Goal: Task Accomplishment & Management: Manage account settings

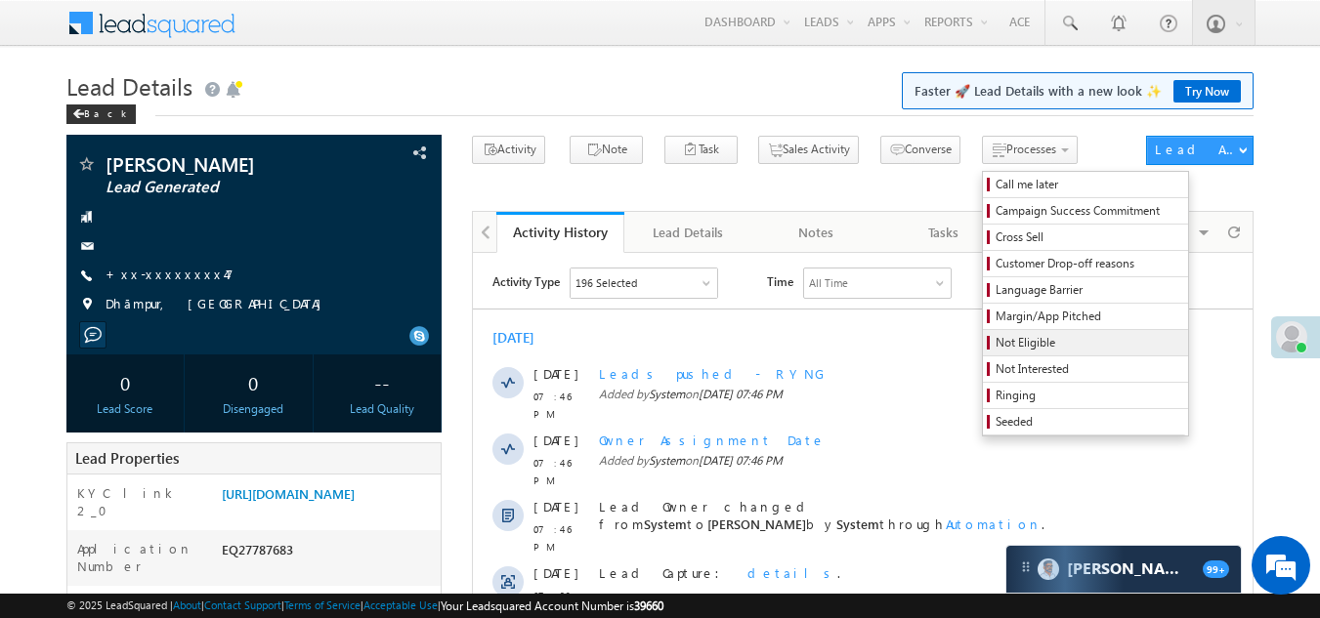
click at [995, 338] on span "Not Eligible" at bounding box center [1088, 343] width 186 height 18
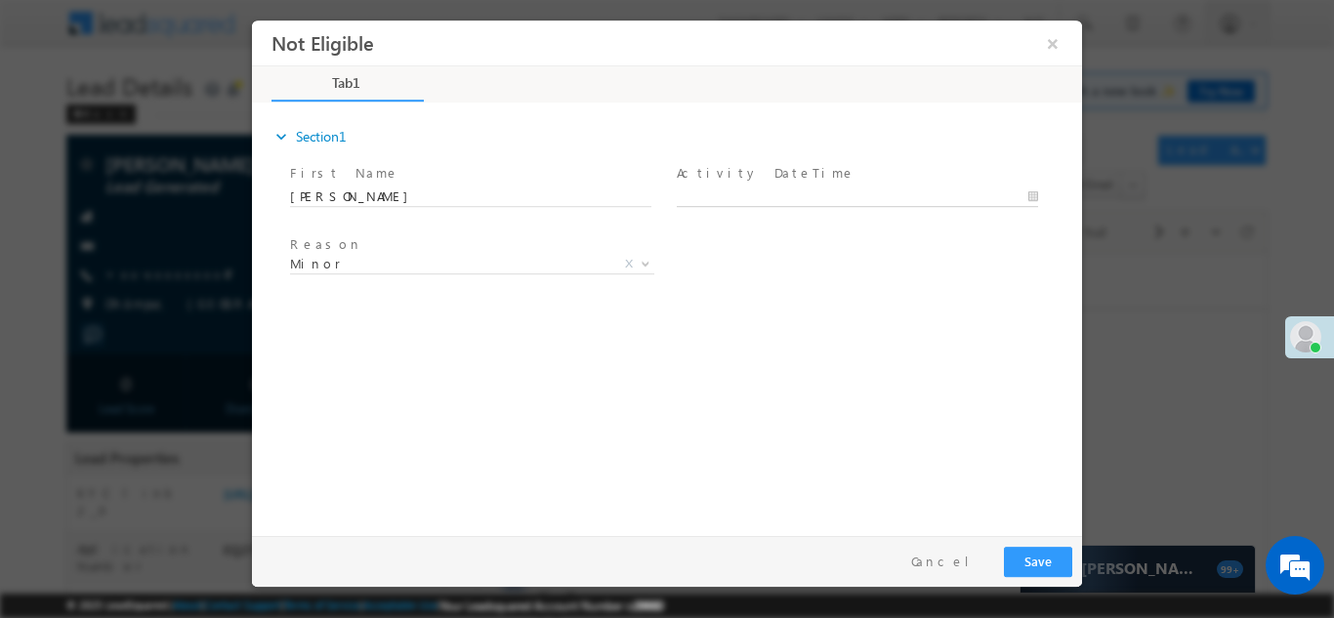
type input "08/25/25 7:57 PM"
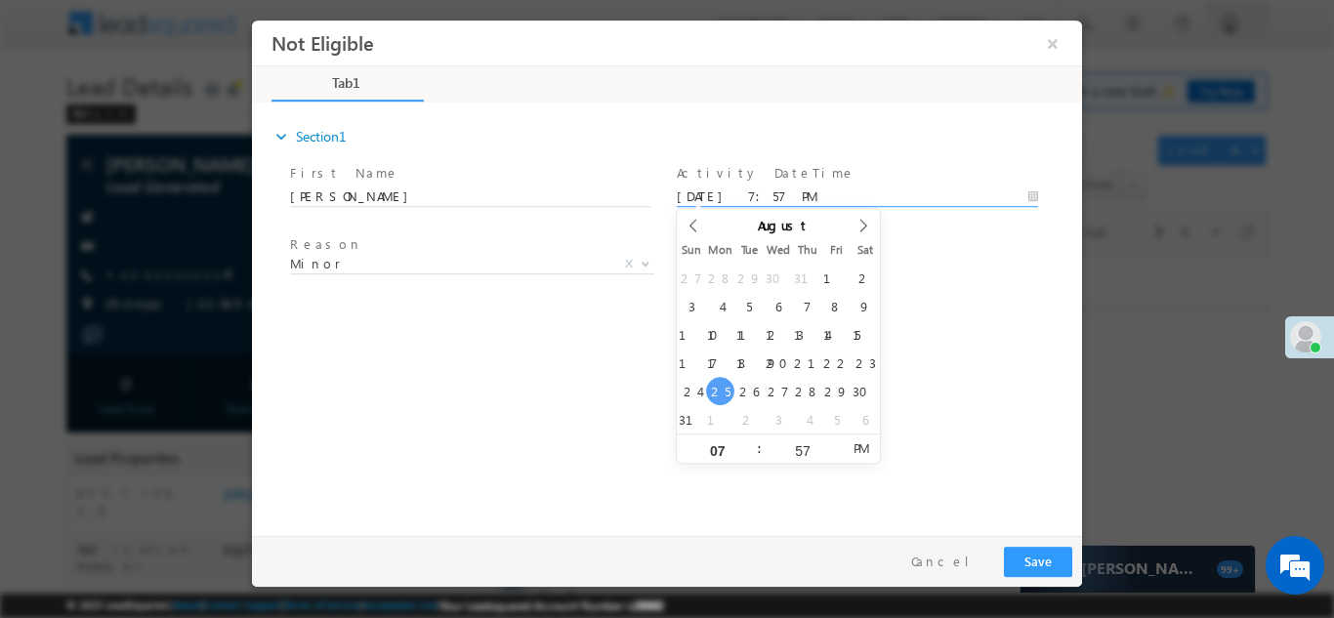
click at [782, 191] on input "08/25/25 7:57 PM" at bounding box center [857, 197] width 361 height 20
click at [1040, 556] on button "Save" at bounding box center [1038, 561] width 68 height 30
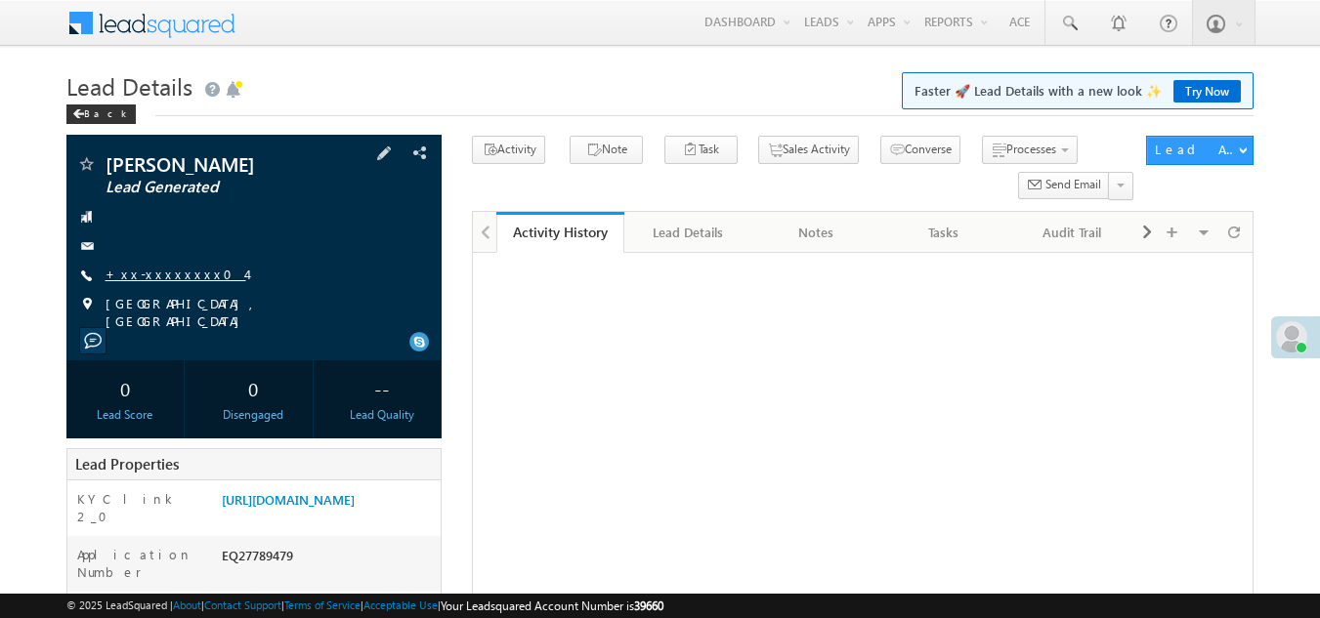
click at [171, 273] on link "+xx-xxxxxxxx04" at bounding box center [175, 274] width 141 height 17
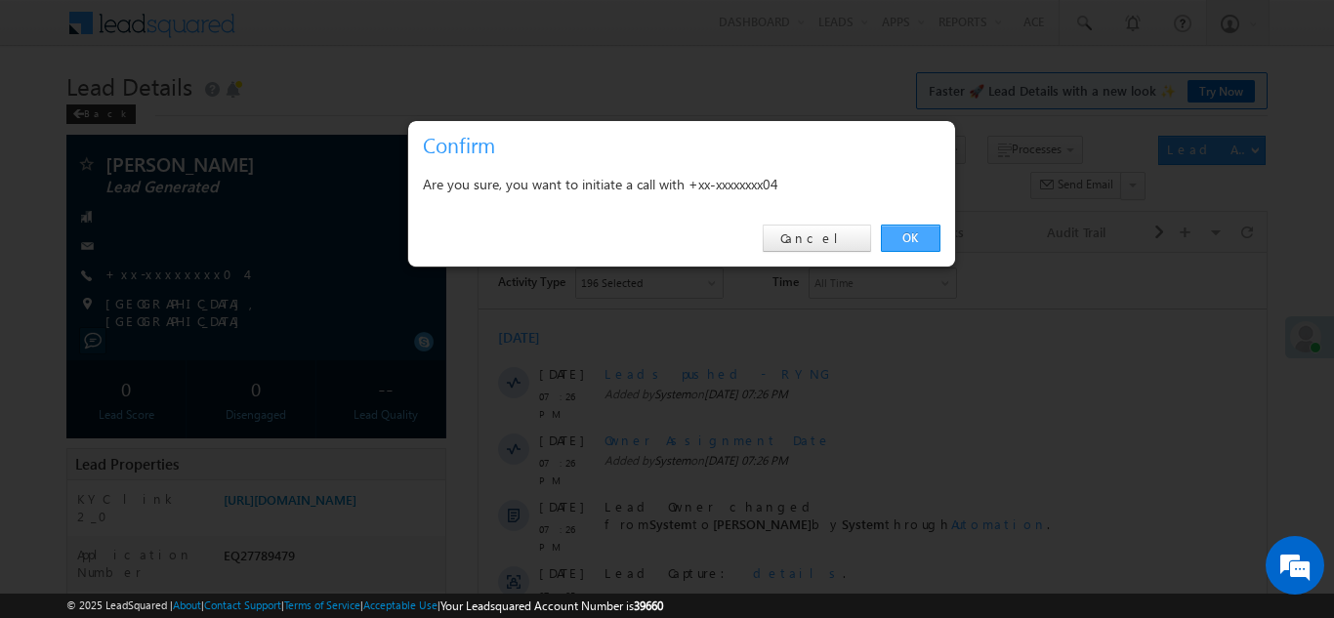
click at [906, 232] on link "OK" at bounding box center [911, 238] width 60 height 27
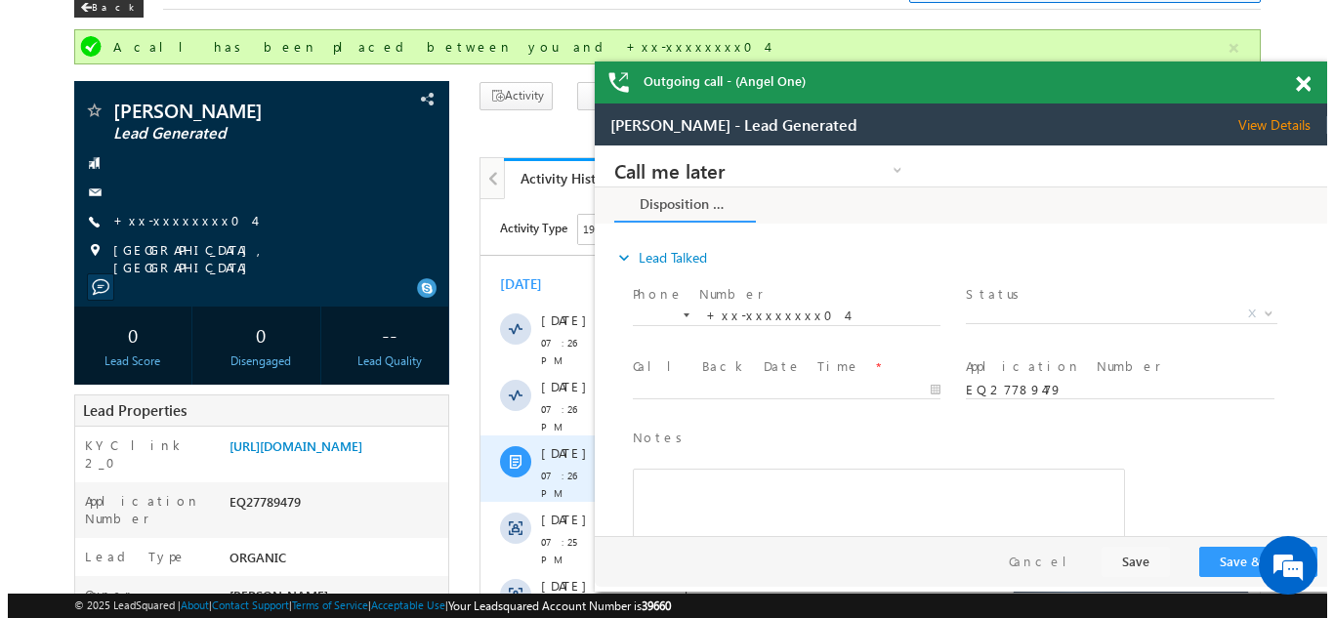
scroll to position [98, 0]
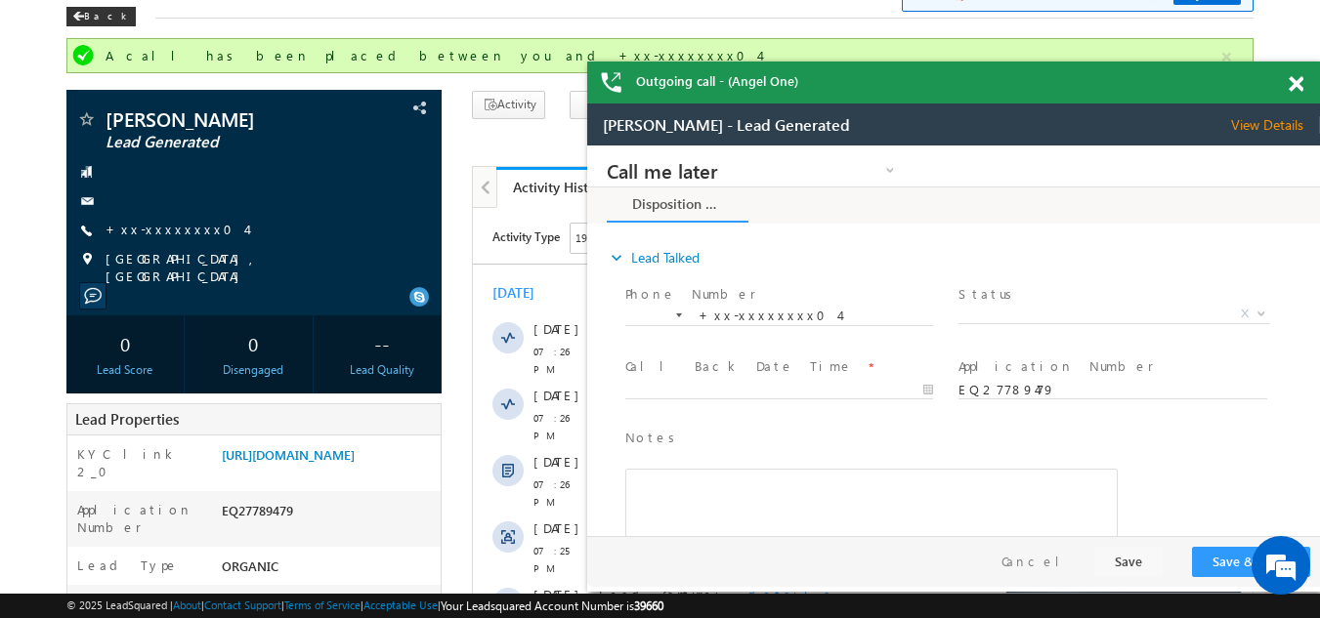
click at [1293, 80] on span at bounding box center [1295, 84] width 15 height 17
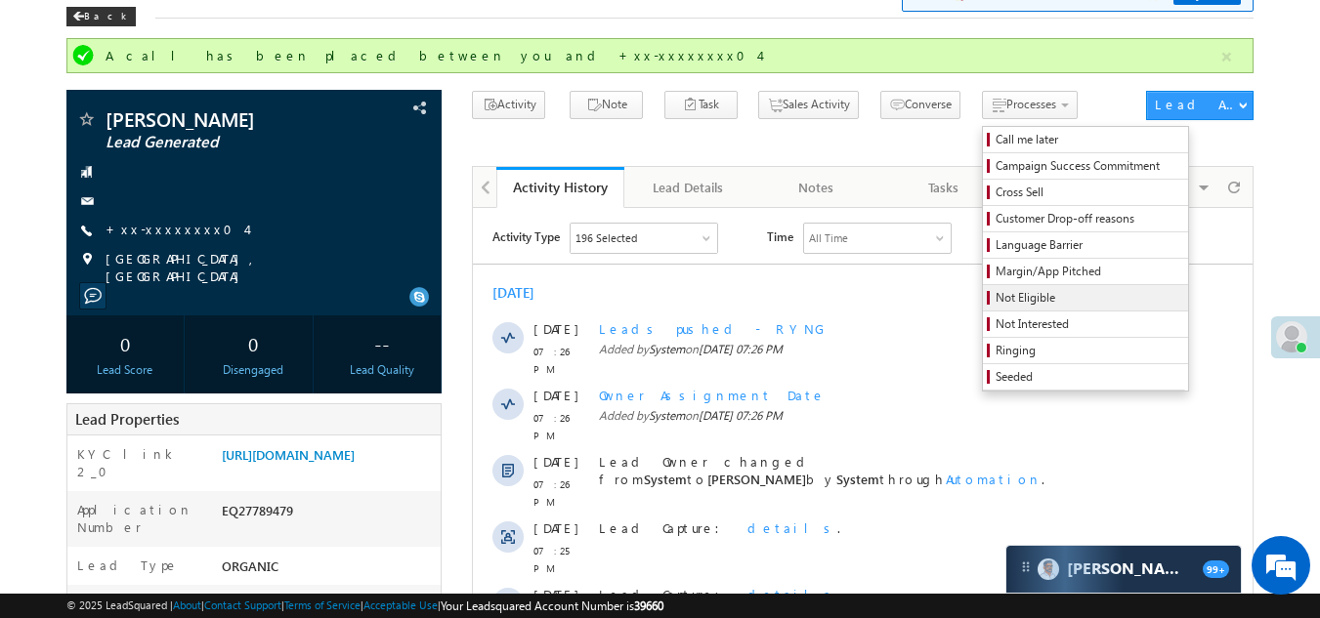
click at [995, 302] on span "Not Eligible" at bounding box center [1088, 298] width 186 height 18
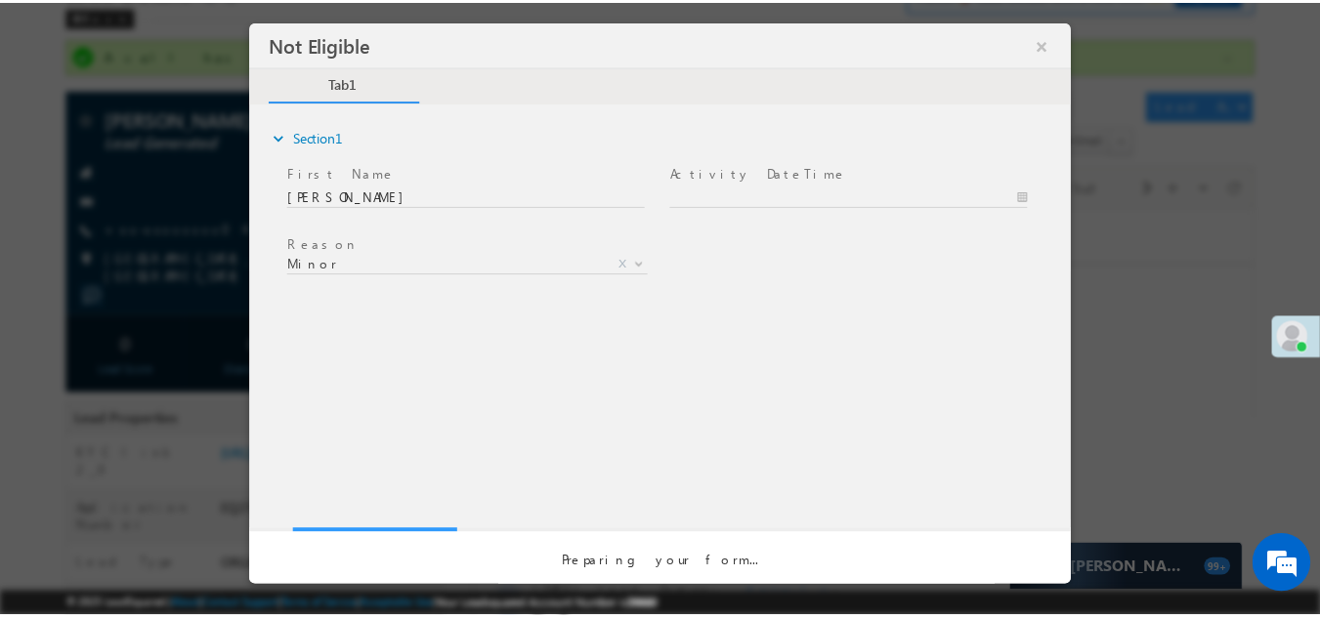
scroll to position [0, 0]
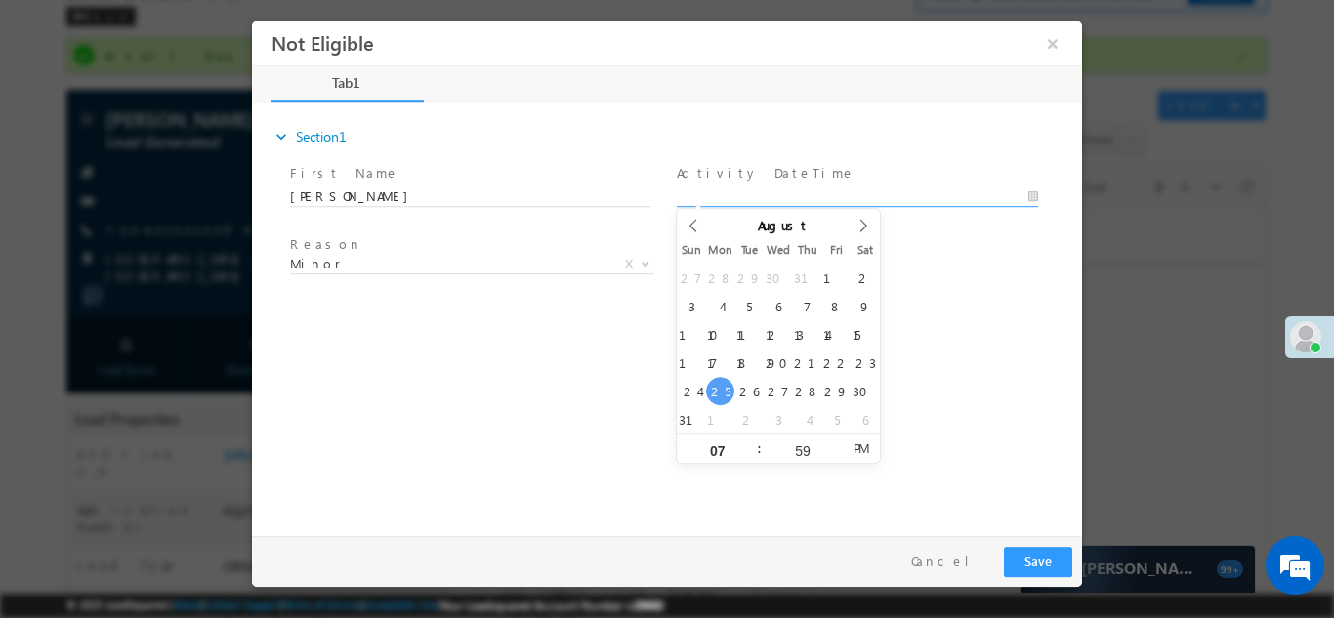
type input "08/25/25 7:59 PM"
click at [761, 192] on input "08/25/25 7:59 PM" at bounding box center [857, 197] width 361 height 20
click at [1041, 561] on button "Save" at bounding box center [1038, 561] width 68 height 30
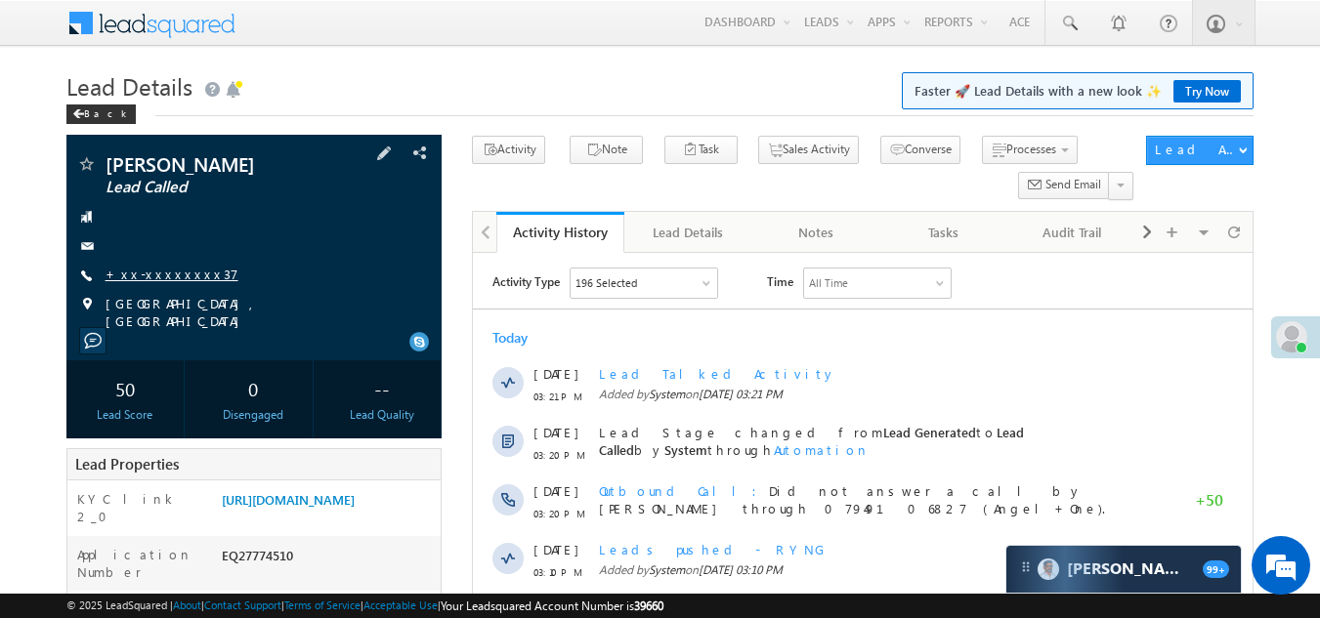
click at [161, 271] on link "+xx-xxxxxxxx37" at bounding box center [171, 274] width 133 height 17
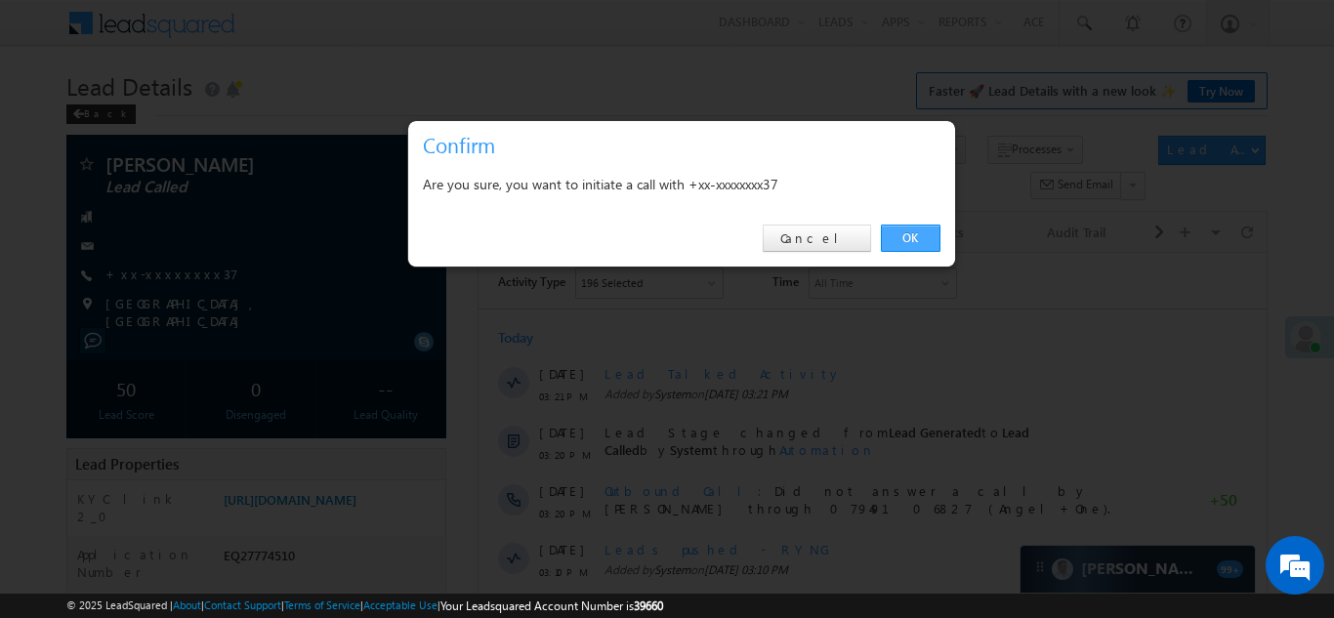
click at [911, 233] on link "OK" at bounding box center [911, 238] width 60 height 27
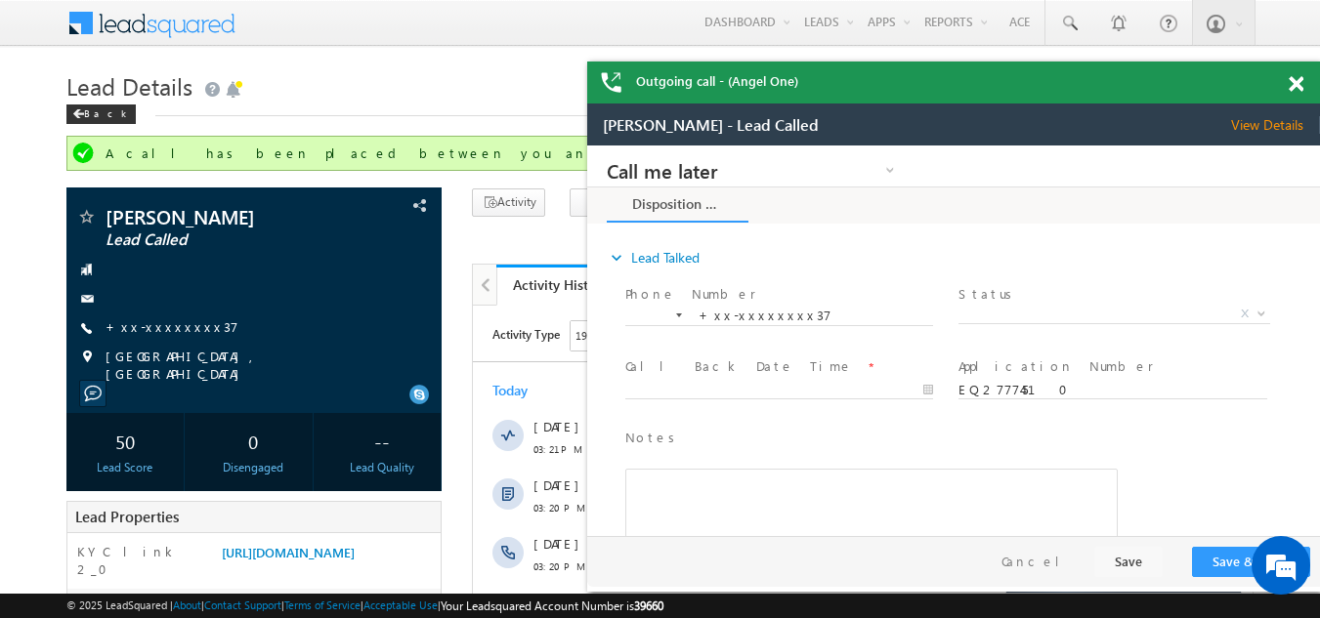
click at [1296, 84] on span at bounding box center [1295, 84] width 15 height 17
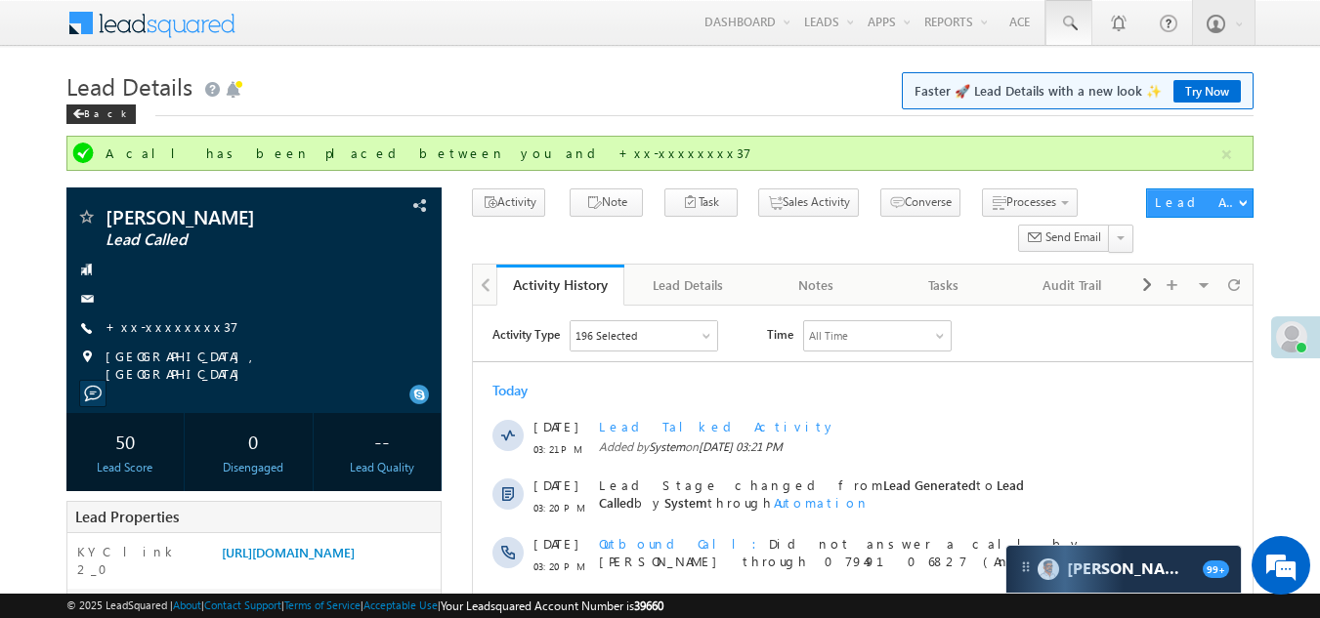
click at [1066, 12] on link at bounding box center [1068, 22] width 47 height 45
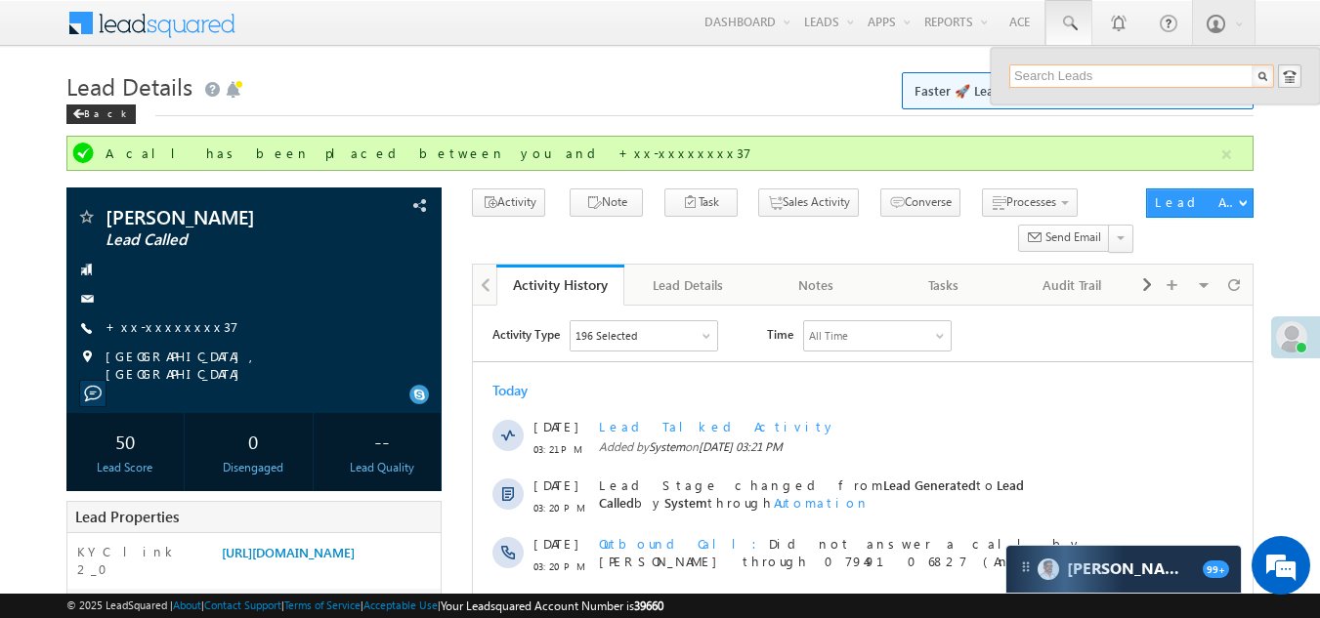
paste input "EQ27753732"
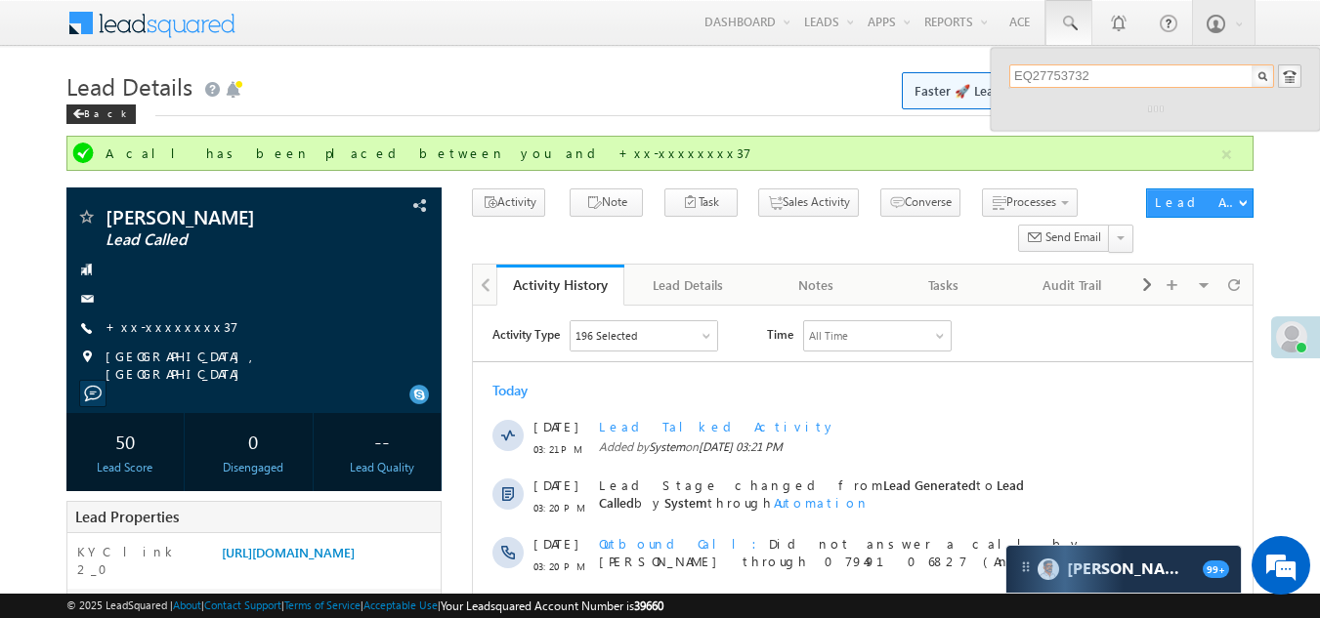
type input "EQ27753732"
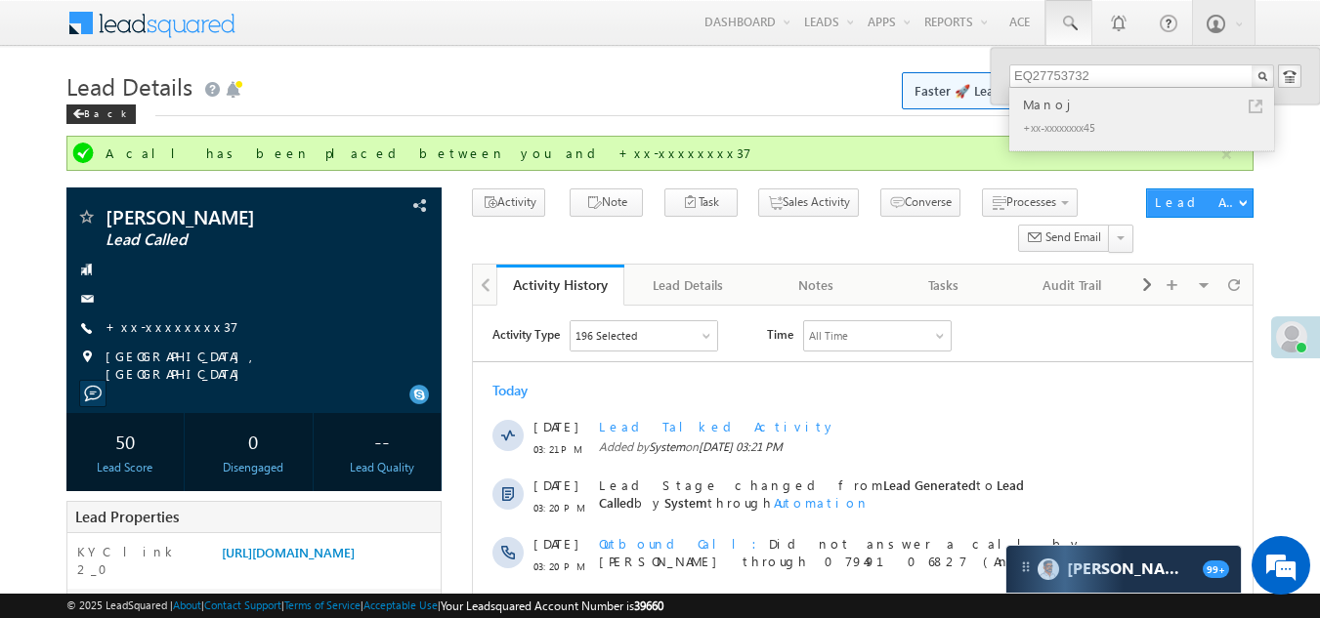
click at [1036, 105] on div "Manoj" at bounding box center [1150, 104] width 262 height 21
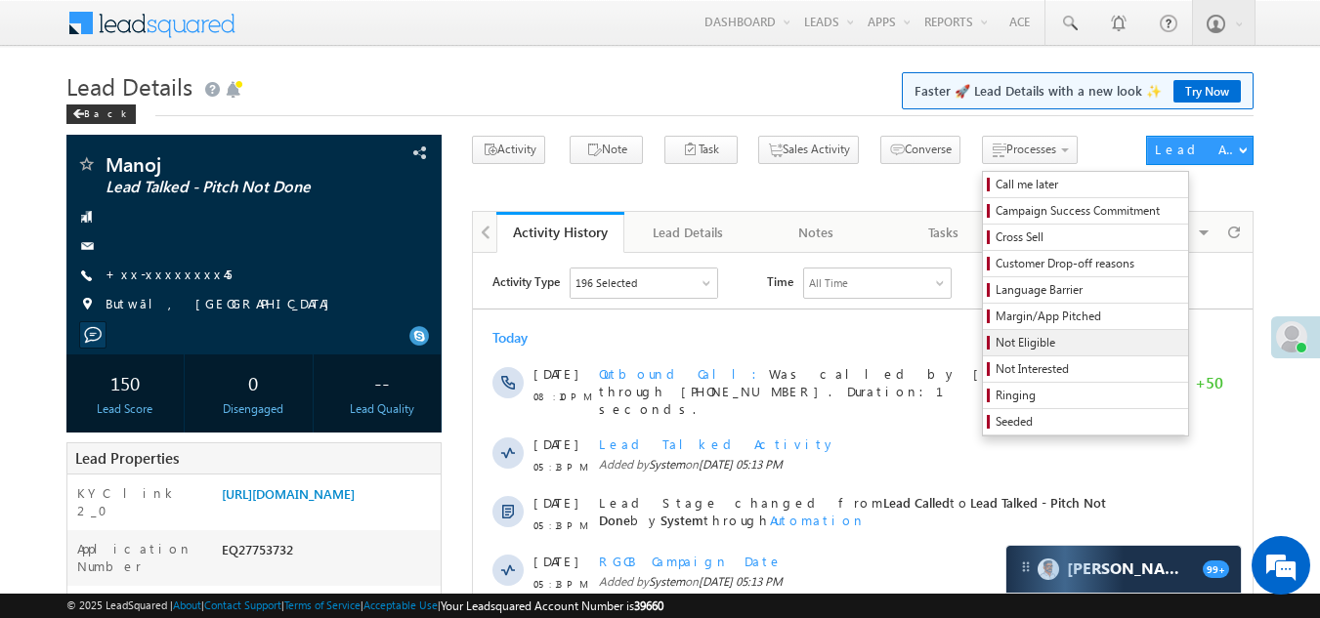
click at [995, 342] on span "Not Eligible" at bounding box center [1088, 343] width 186 height 18
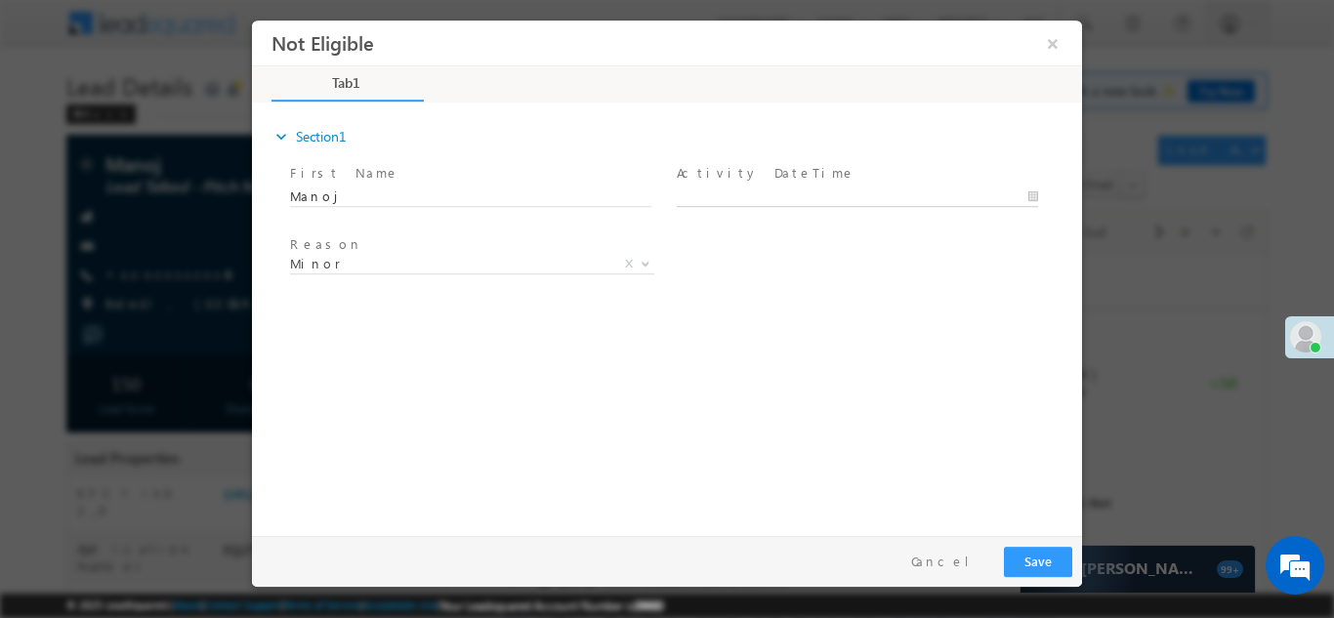
type input "08/25/25 8:13 PM"
click at [810, 193] on input "08/25/25 8:13 PM" at bounding box center [857, 197] width 361 height 20
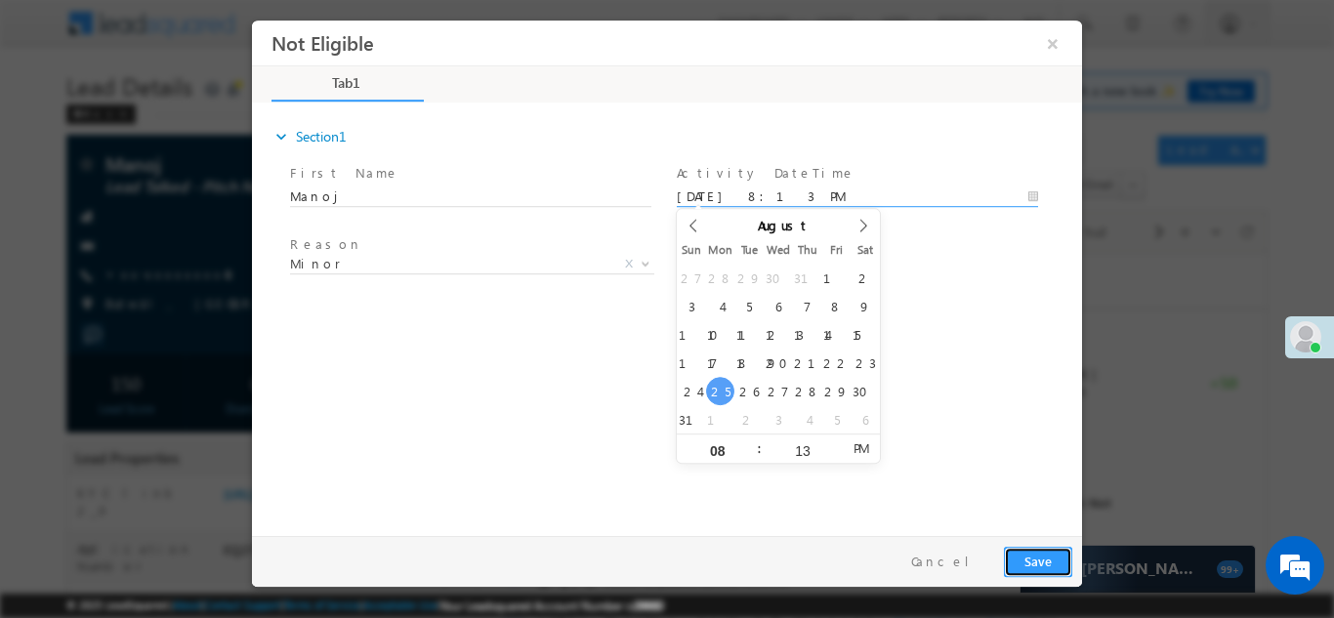
click at [1031, 558] on button "Save" at bounding box center [1038, 561] width 68 height 30
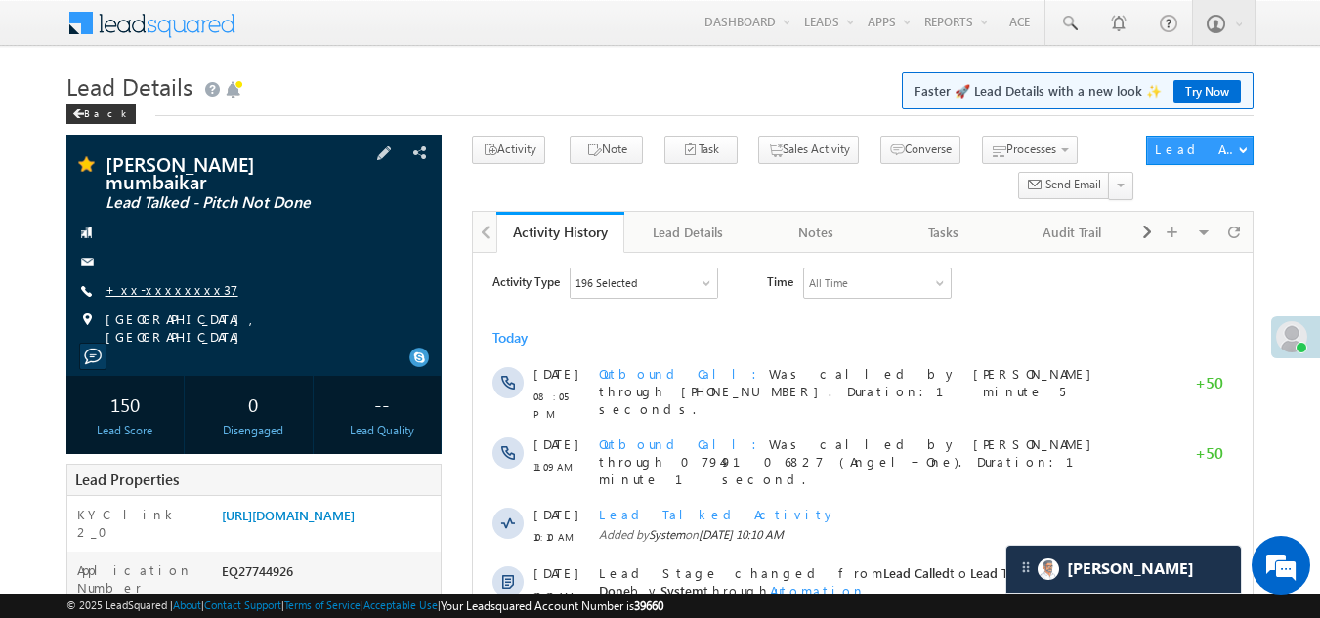
click at [154, 281] on link "+xx-xxxxxxxx37" at bounding box center [171, 289] width 133 height 17
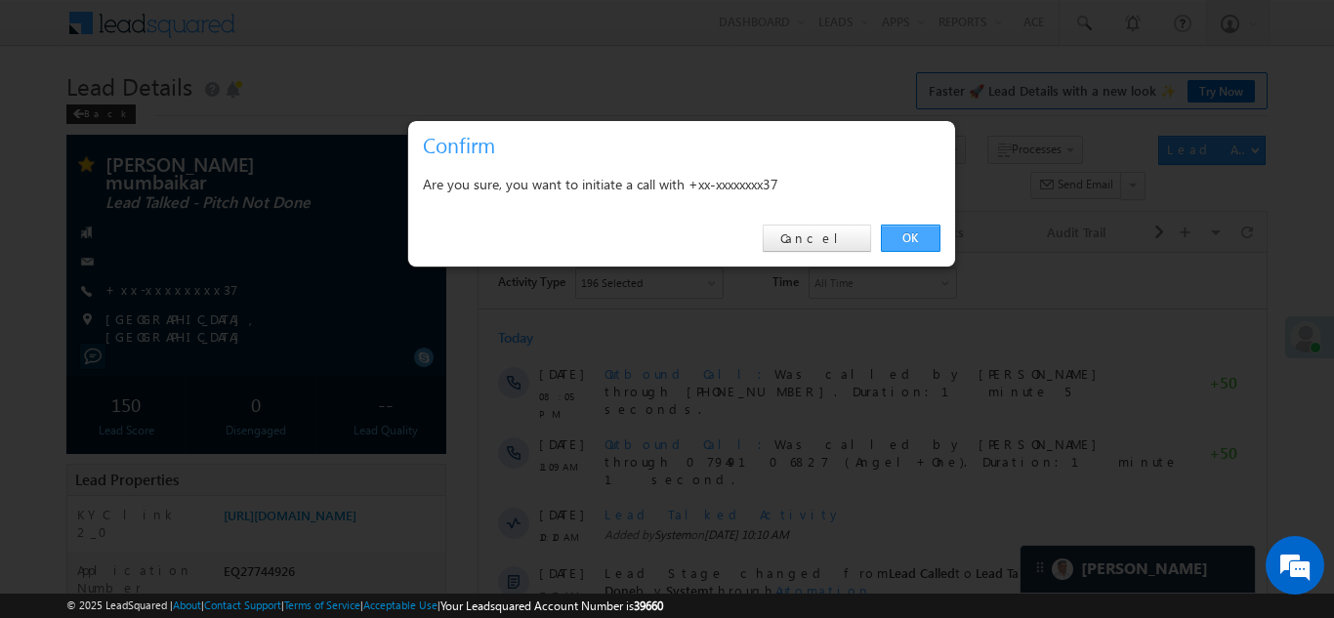
click at [901, 237] on link "OK" at bounding box center [911, 238] width 60 height 27
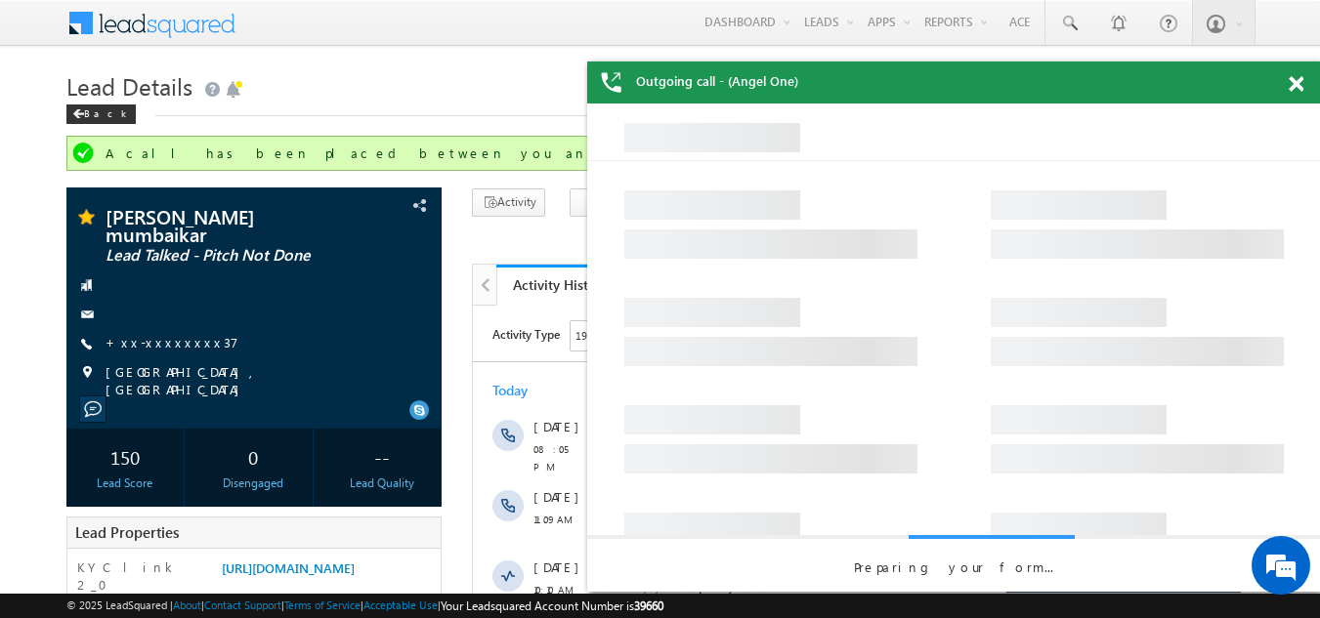
click at [1290, 89] on span at bounding box center [1295, 84] width 15 height 17
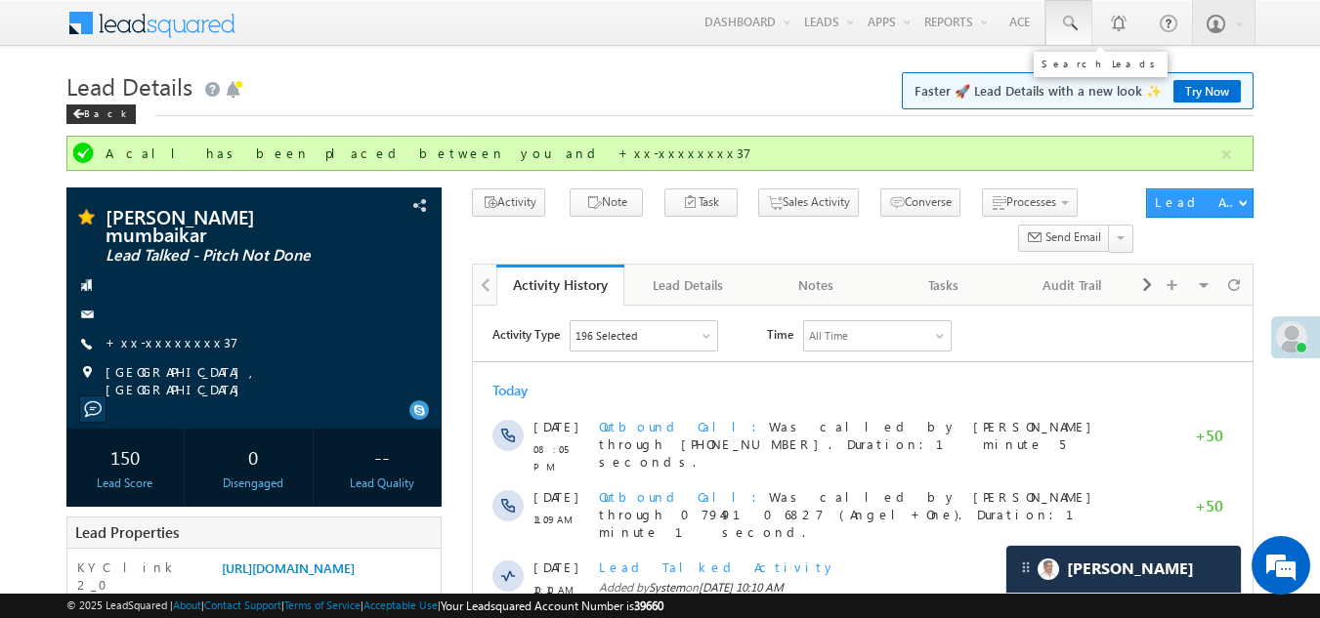
click at [1070, 25] on span at bounding box center [1069, 24] width 20 height 20
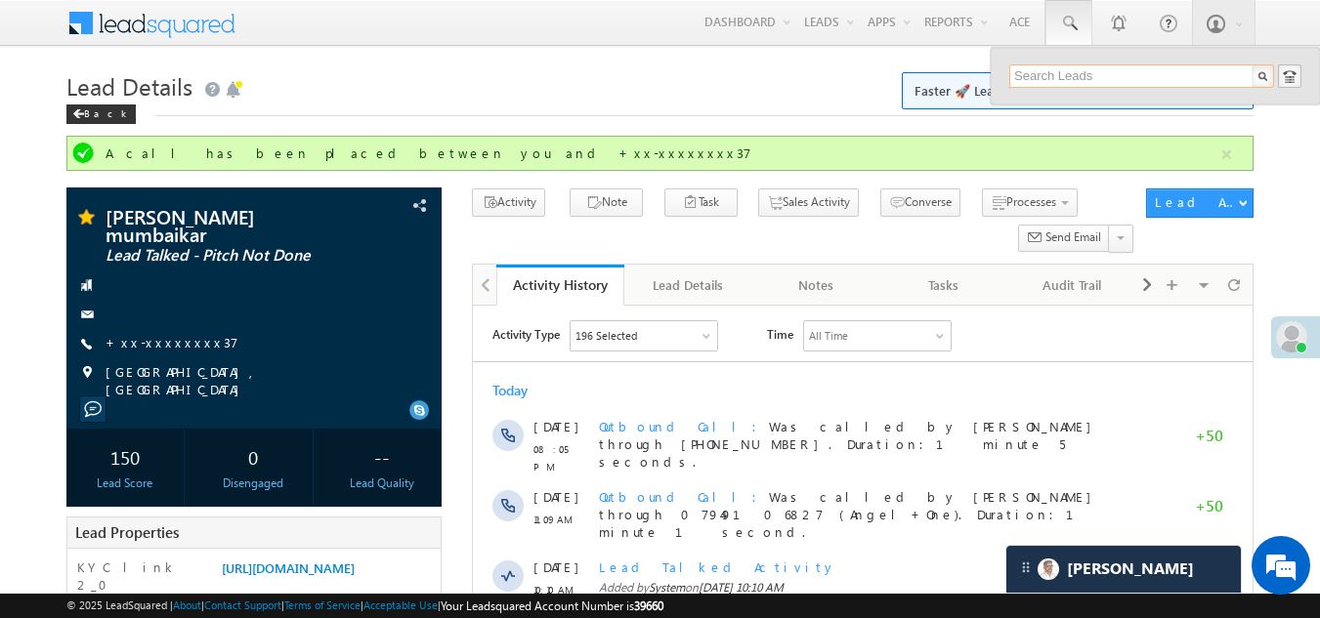
click at [1045, 74] on input "text" at bounding box center [1141, 75] width 265 height 23
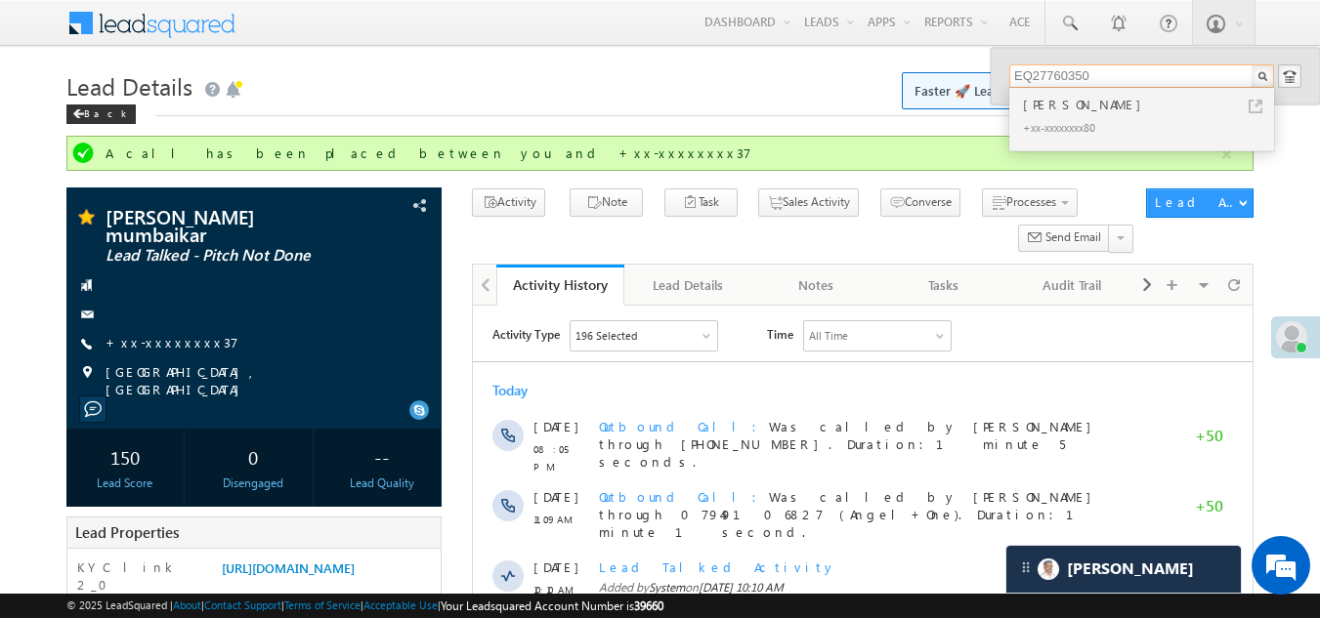
type input "EQ27760350"
click at [1043, 114] on div "Ayan Shaikh" at bounding box center [1150, 104] width 262 height 21
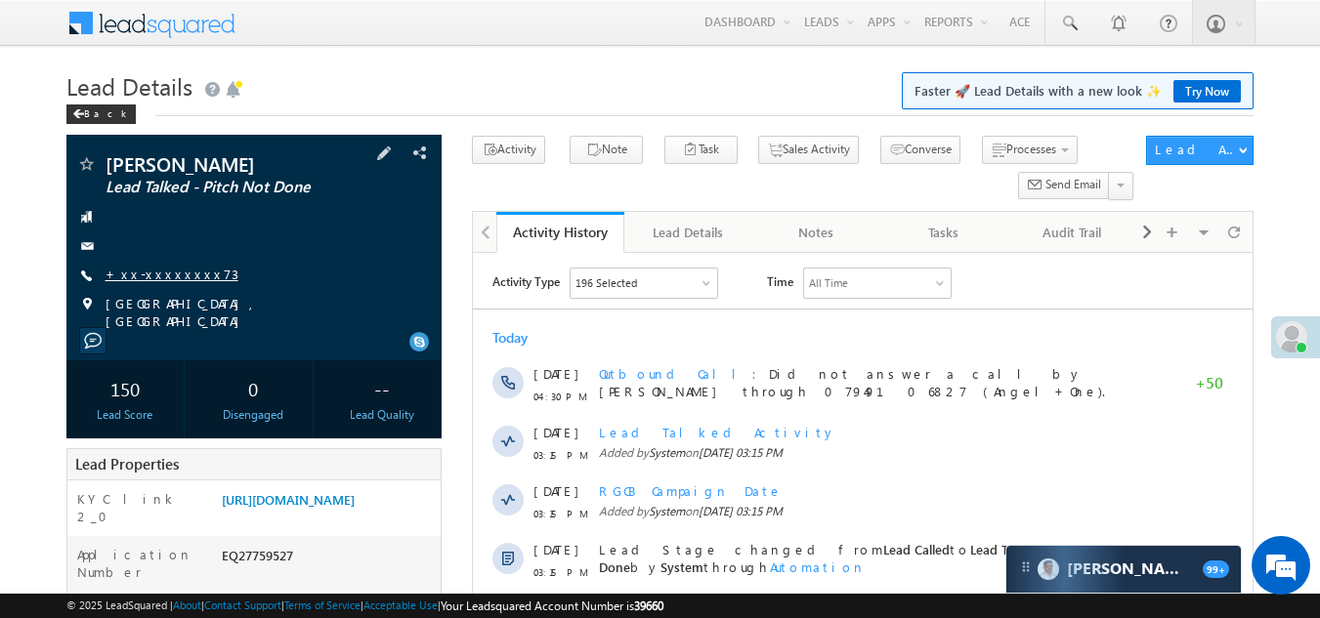
click at [153, 272] on link "+xx-xxxxxxxx73" at bounding box center [171, 274] width 133 height 17
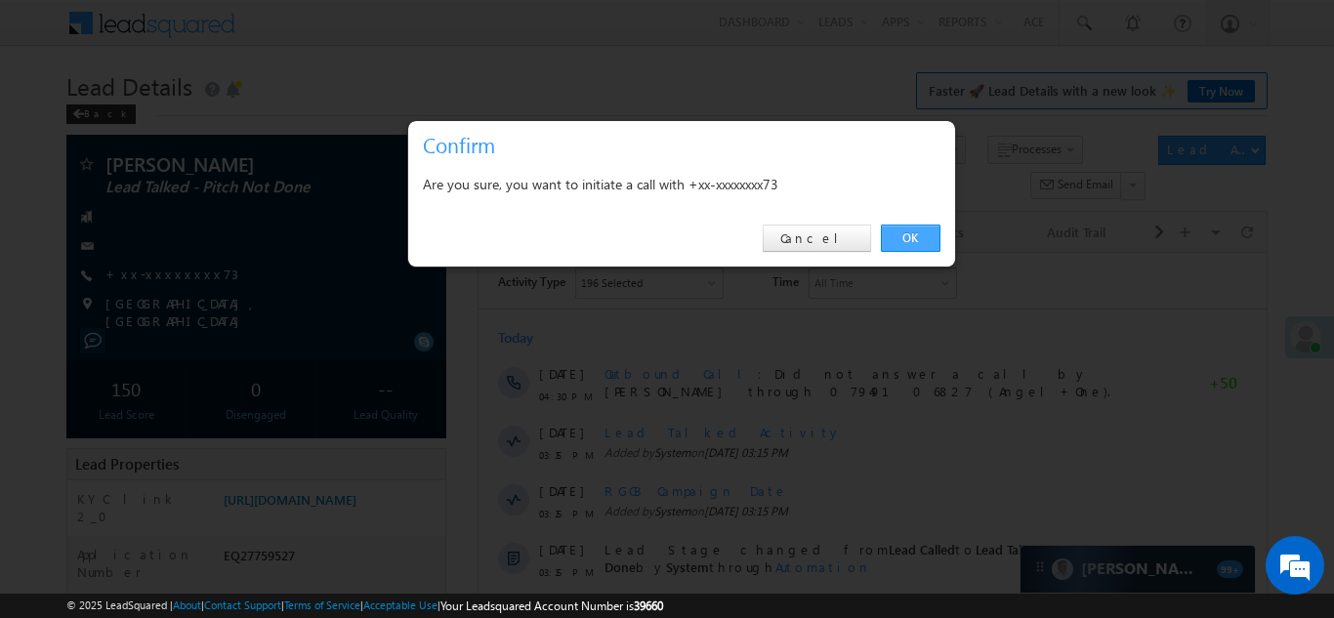
click at [894, 232] on link "OK" at bounding box center [911, 238] width 60 height 27
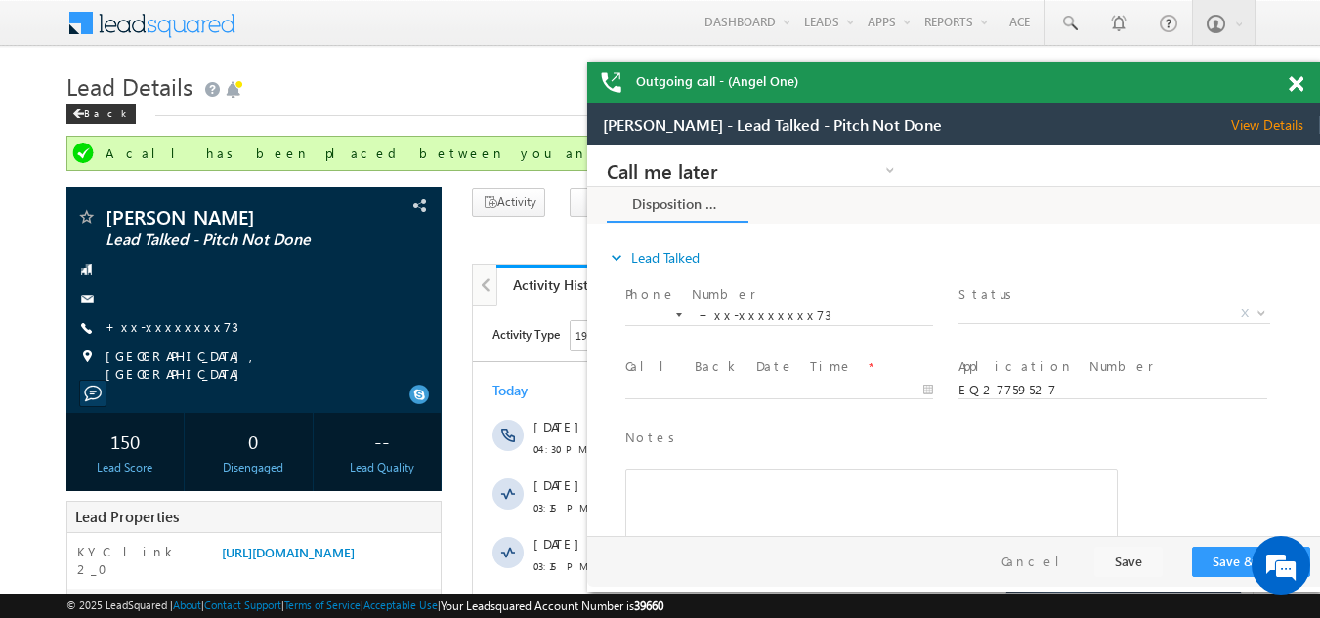
click at [1296, 83] on span at bounding box center [1295, 84] width 15 height 17
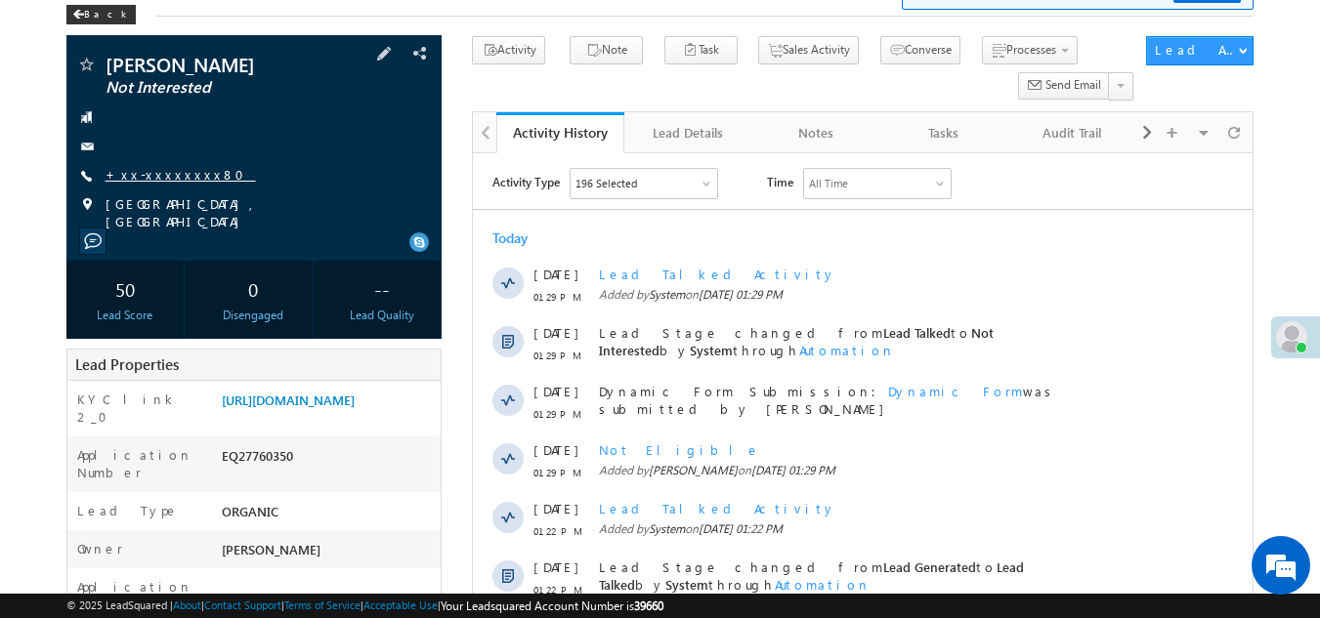
click at [157, 172] on link "+xx-xxxxxxxx80" at bounding box center [180, 174] width 150 height 17
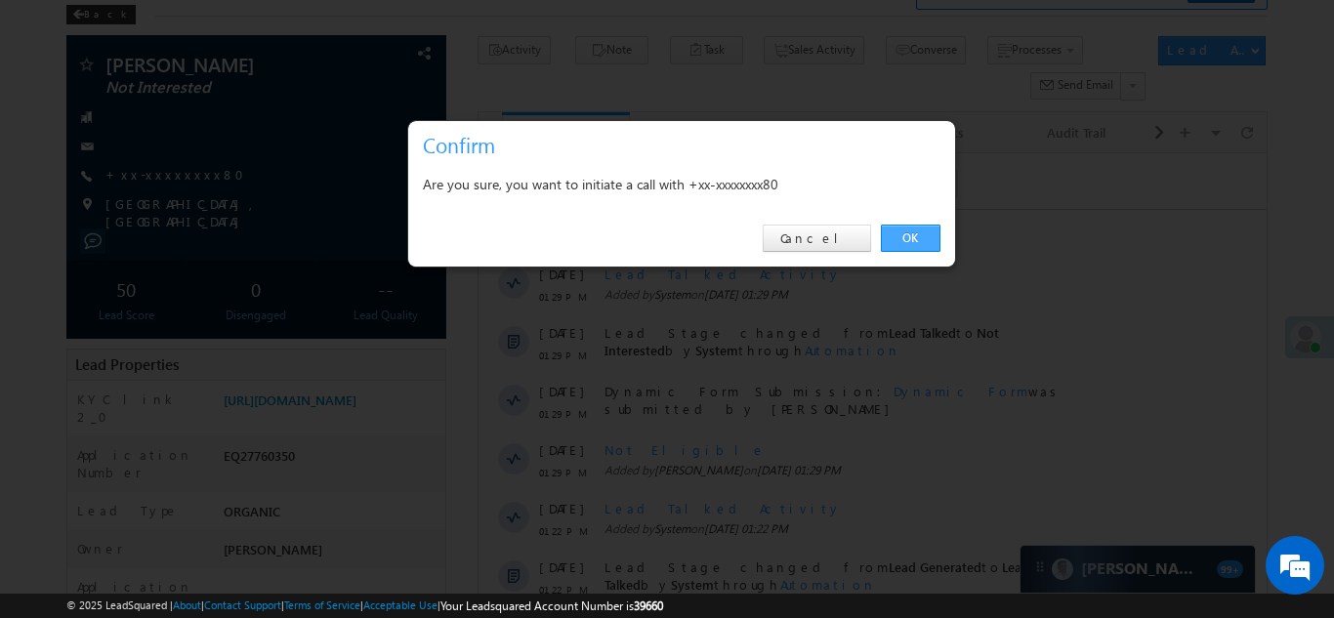
click at [904, 231] on link "OK" at bounding box center [911, 238] width 60 height 27
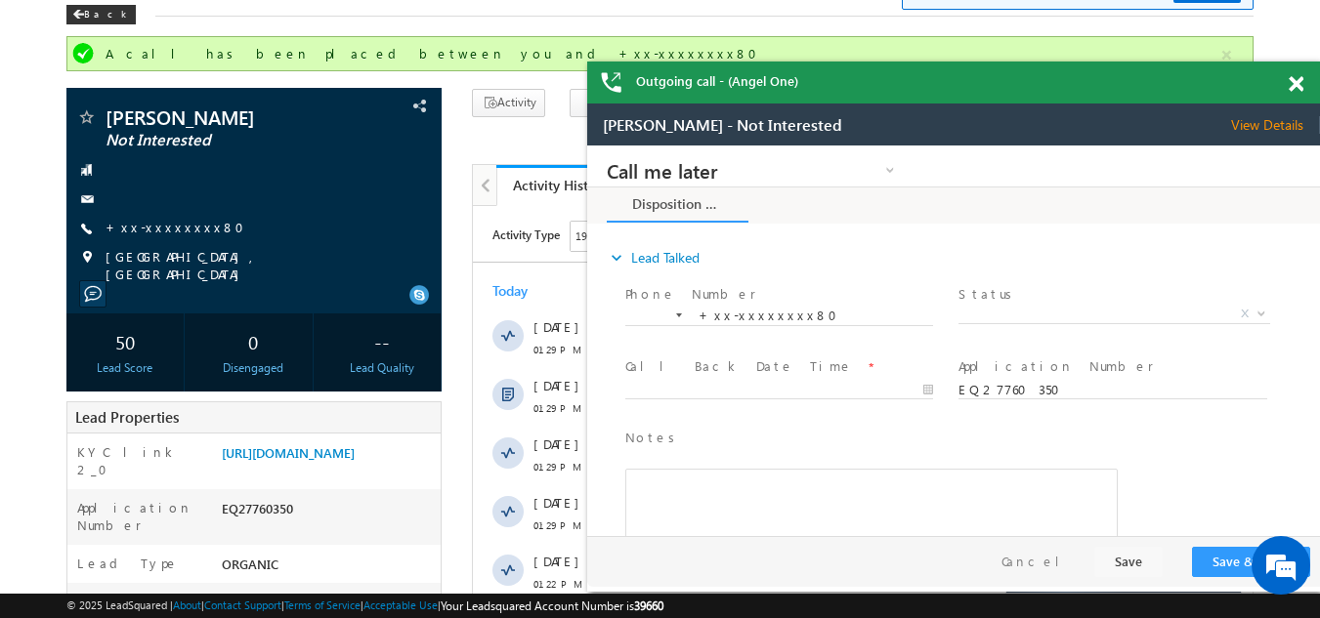
click at [1296, 82] on span at bounding box center [1295, 84] width 15 height 17
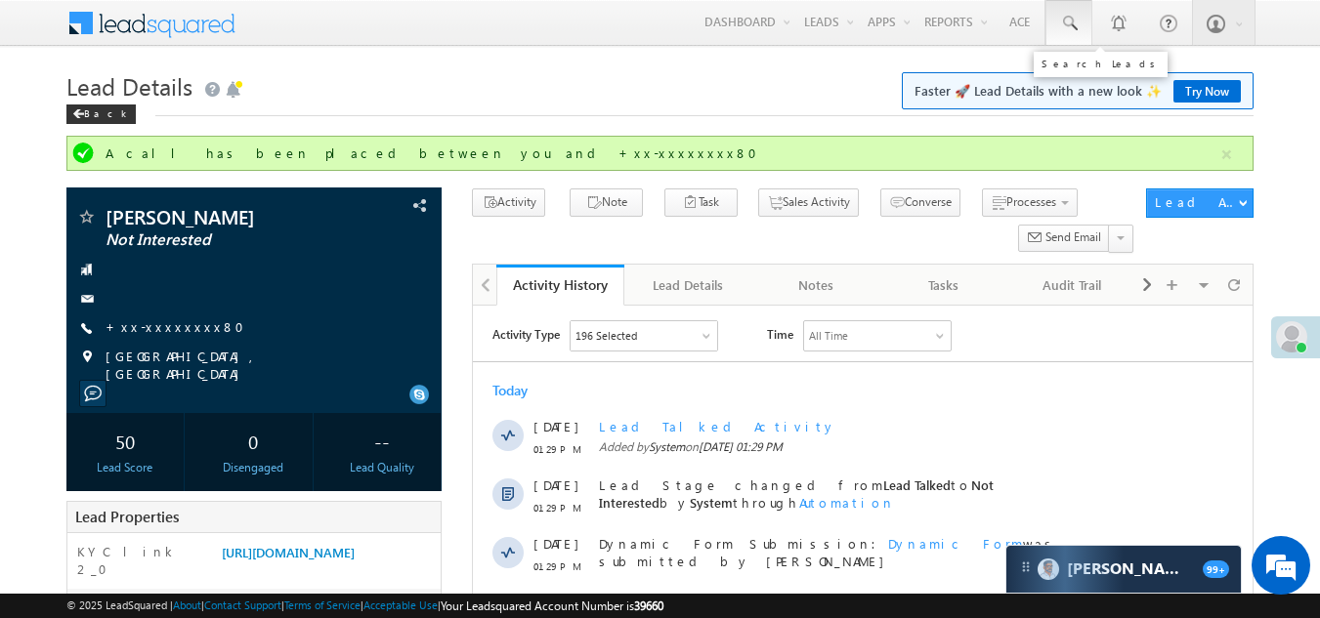
click at [1072, 21] on span at bounding box center [1069, 24] width 20 height 20
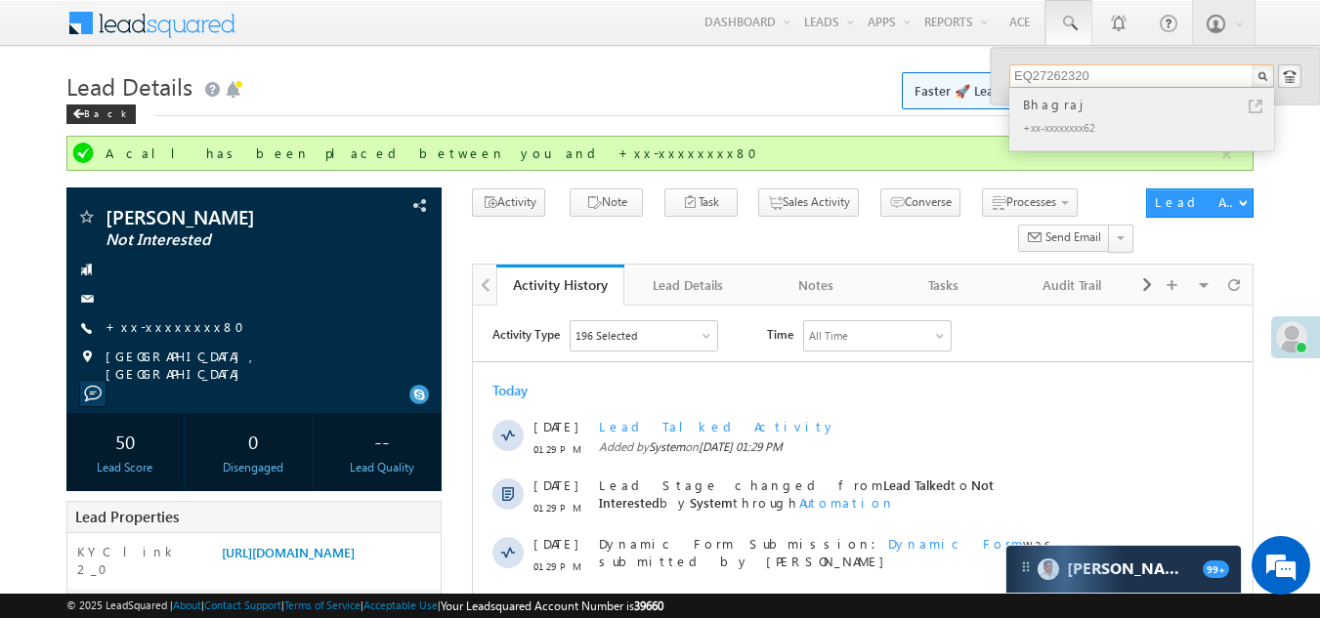
type input "EQ27262320"
click at [1060, 104] on div "Bhagraj" at bounding box center [1150, 104] width 262 height 21
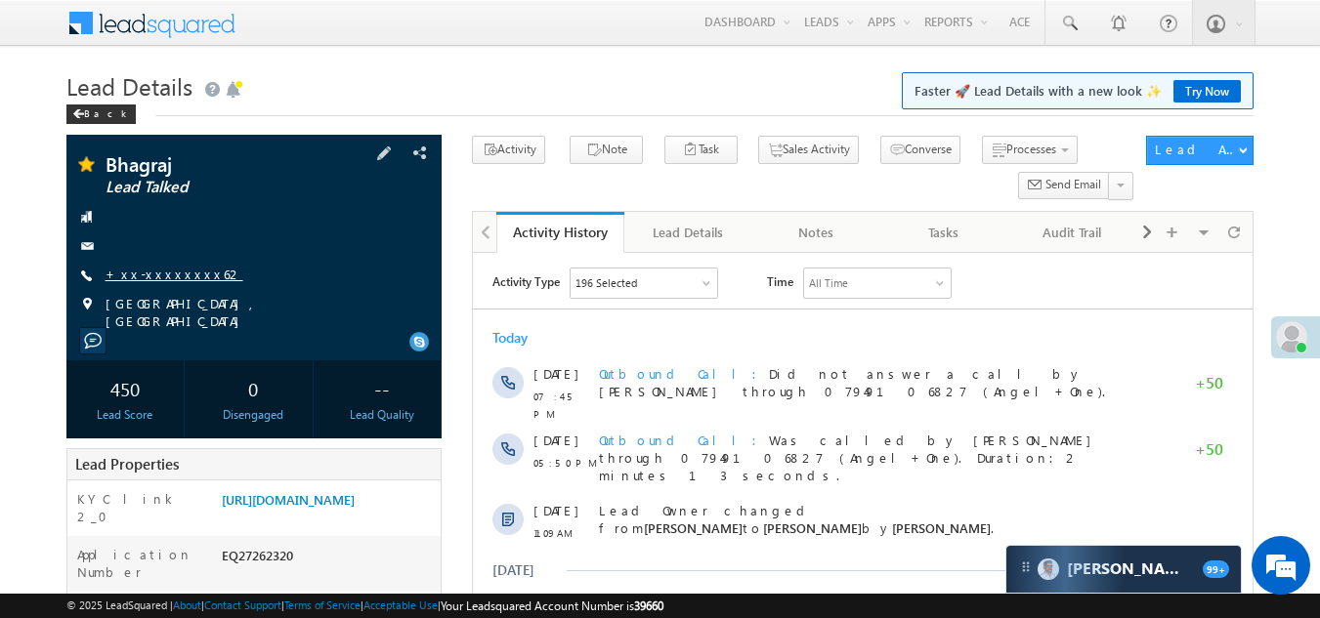
click at [138, 272] on link "+xx-xxxxxxxx62" at bounding box center [174, 274] width 138 height 17
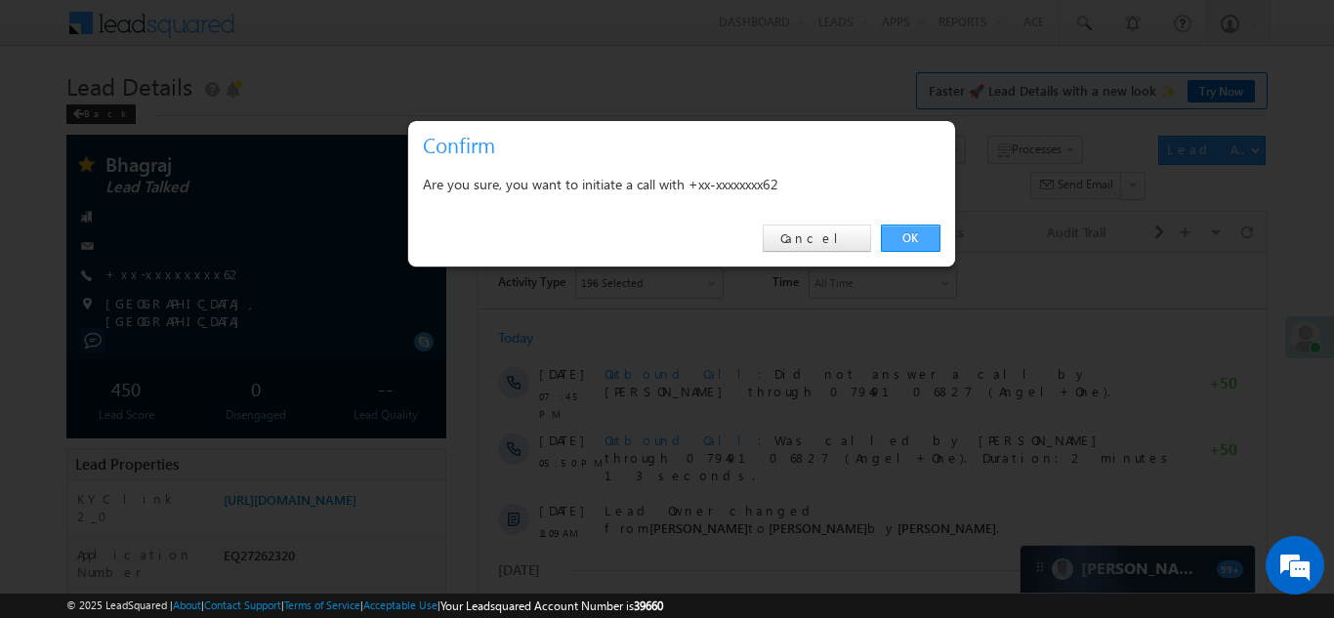
click at [906, 231] on link "OK" at bounding box center [911, 238] width 60 height 27
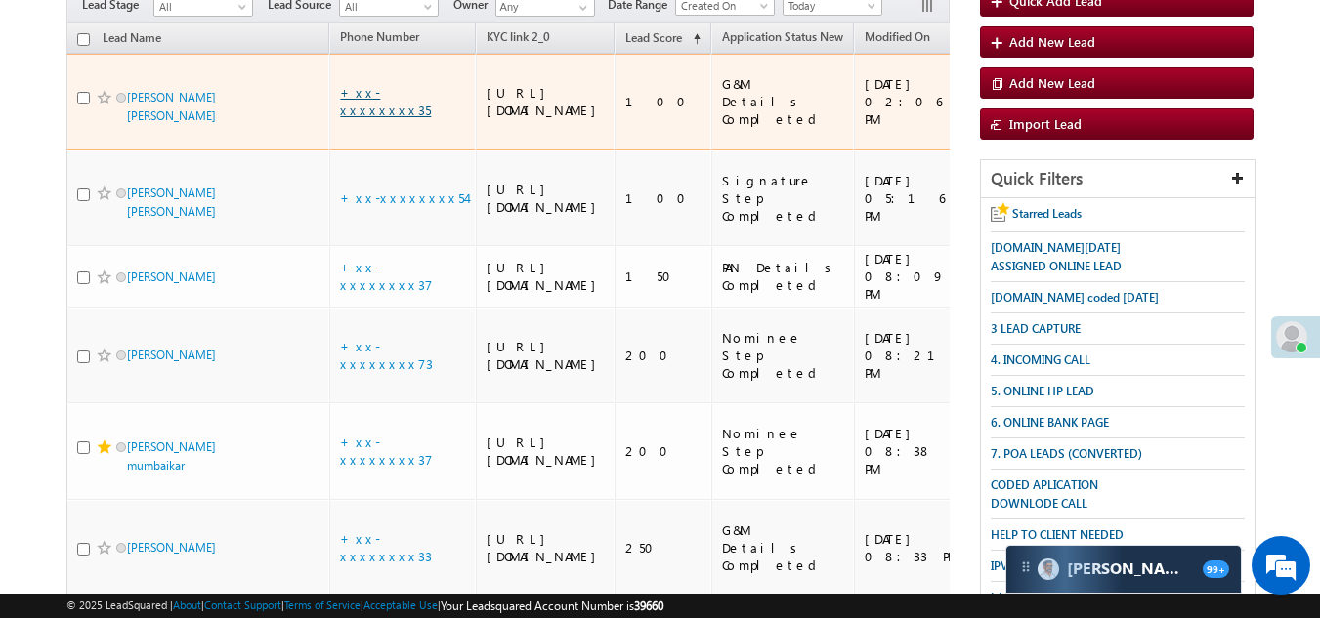
click at [375, 94] on link "+xx-xxxxxxxx35" at bounding box center [385, 101] width 91 height 34
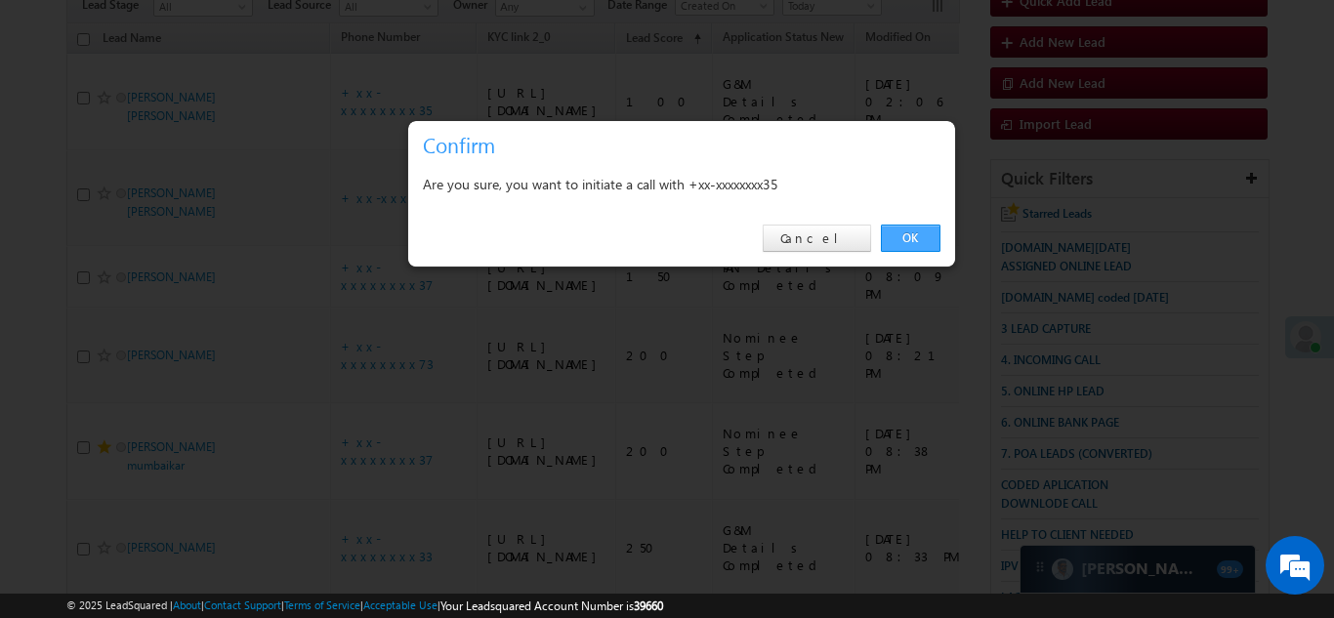
click at [911, 234] on link "OK" at bounding box center [911, 238] width 60 height 27
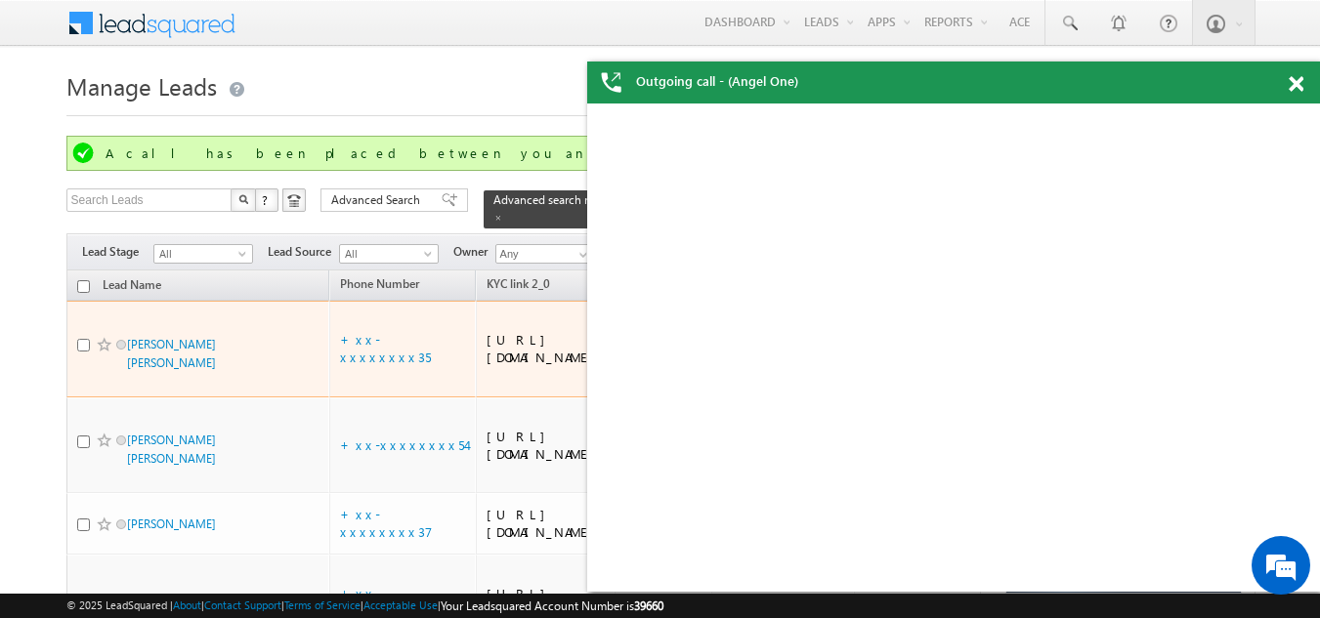
click at [80, 349] on input "checkbox" at bounding box center [83, 345] width 13 height 13
checkbox input "true"
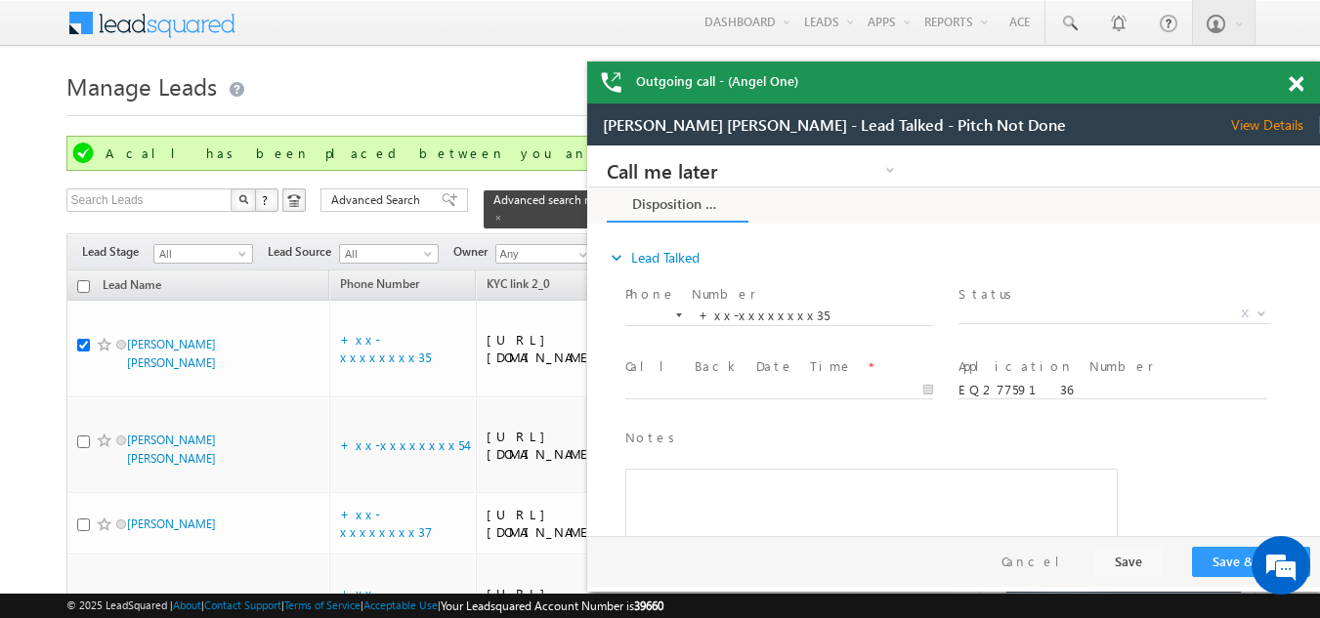
click at [1263, 126] on span "View Details" at bounding box center [1275, 125] width 89 height 18
click at [1299, 82] on span at bounding box center [1295, 84] width 15 height 17
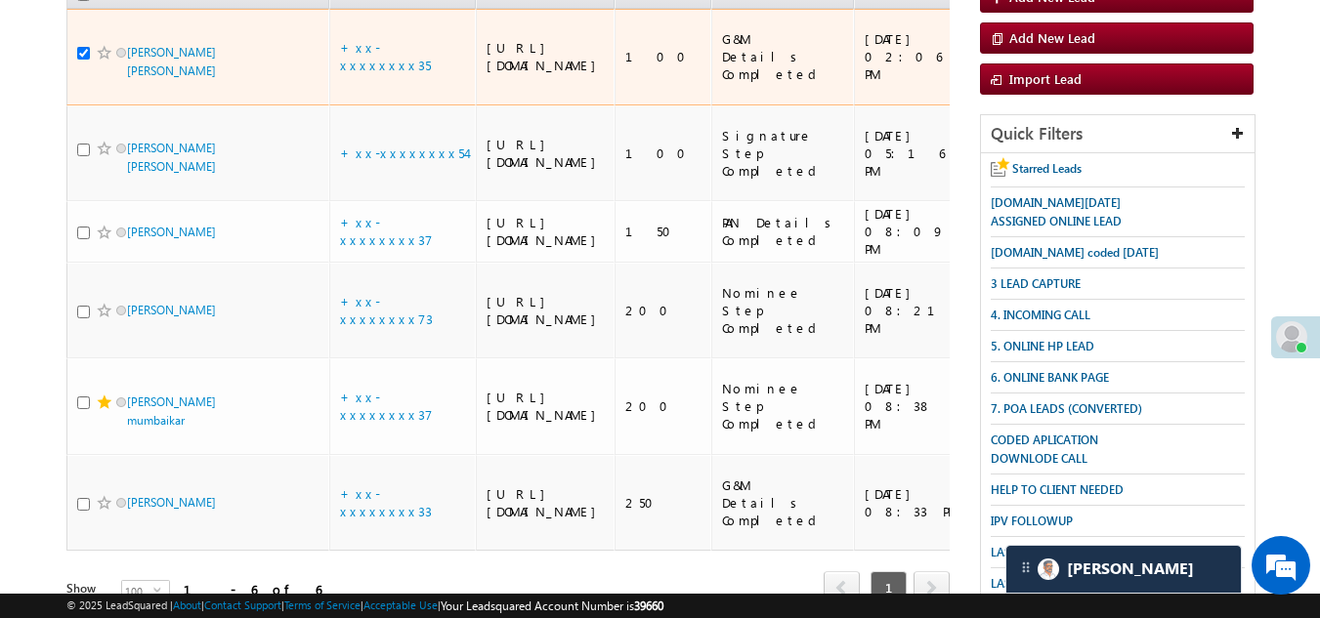
scroll to position [293, 0]
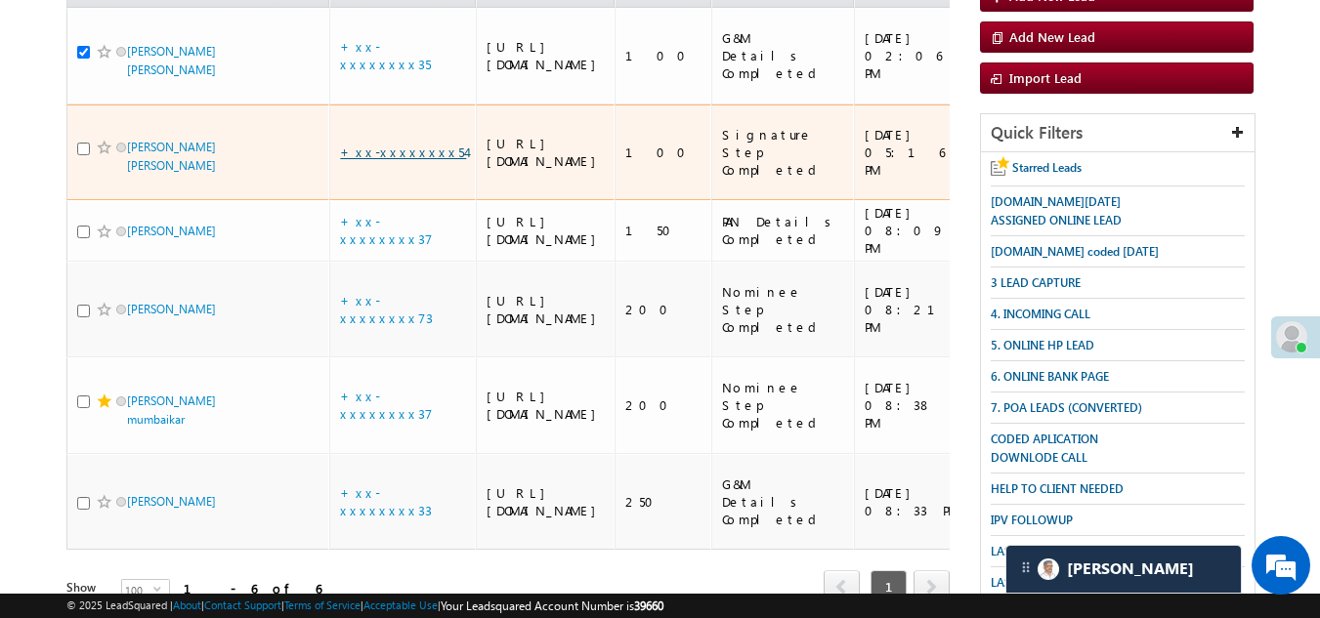
click at [367, 160] on link "+xx-xxxxxxxx54" at bounding box center [403, 152] width 126 height 17
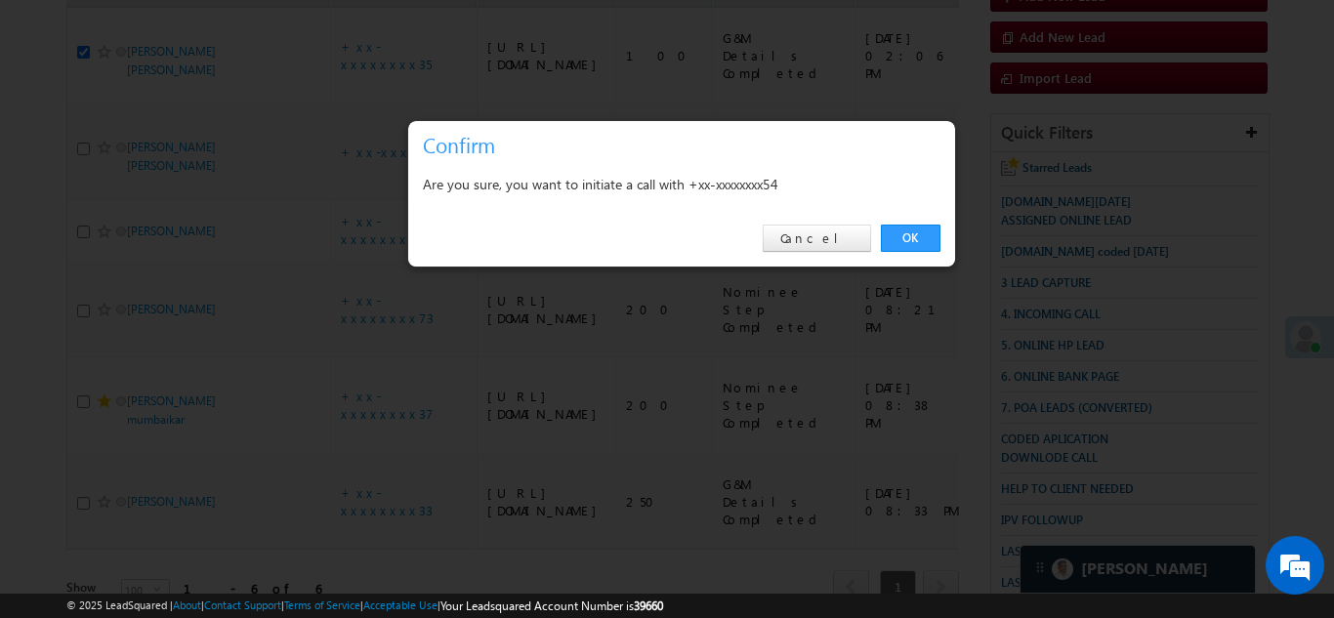
click at [911, 237] on link "OK" at bounding box center [911, 238] width 60 height 27
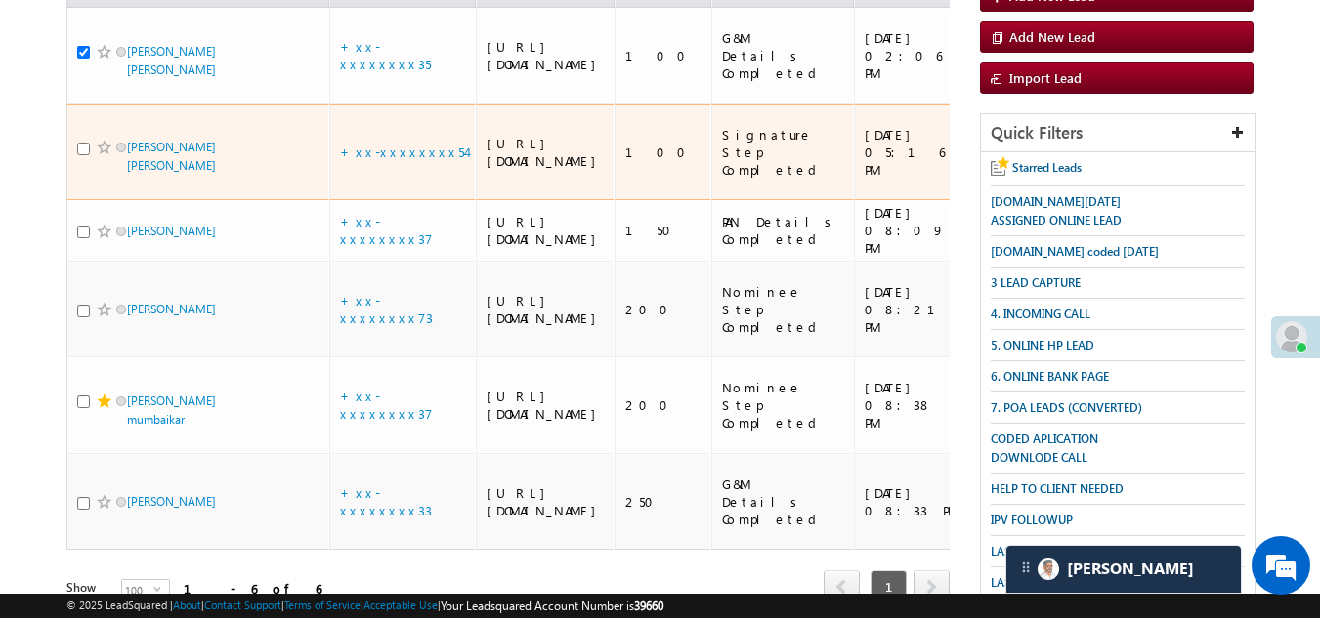
click at [83, 155] on input "checkbox" at bounding box center [83, 149] width 13 height 13
checkbox input "true"
click at [98, 155] on span at bounding box center [105, 148] width 16 height 16
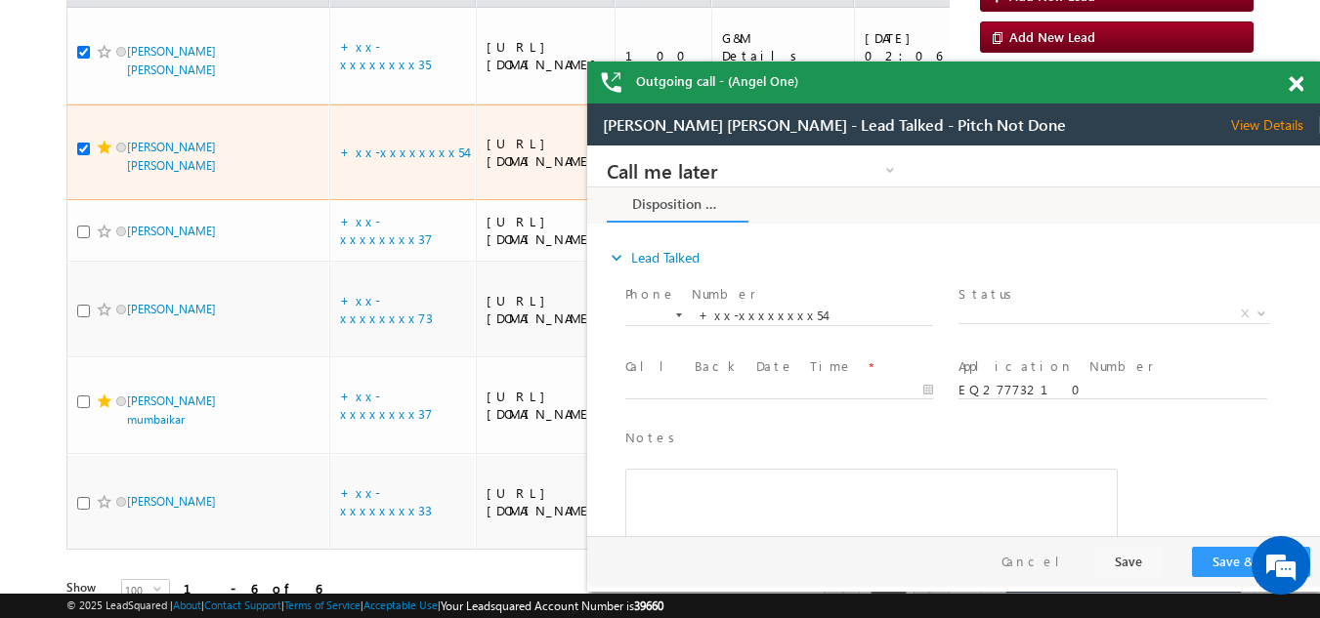
scroll to position [0, 0]
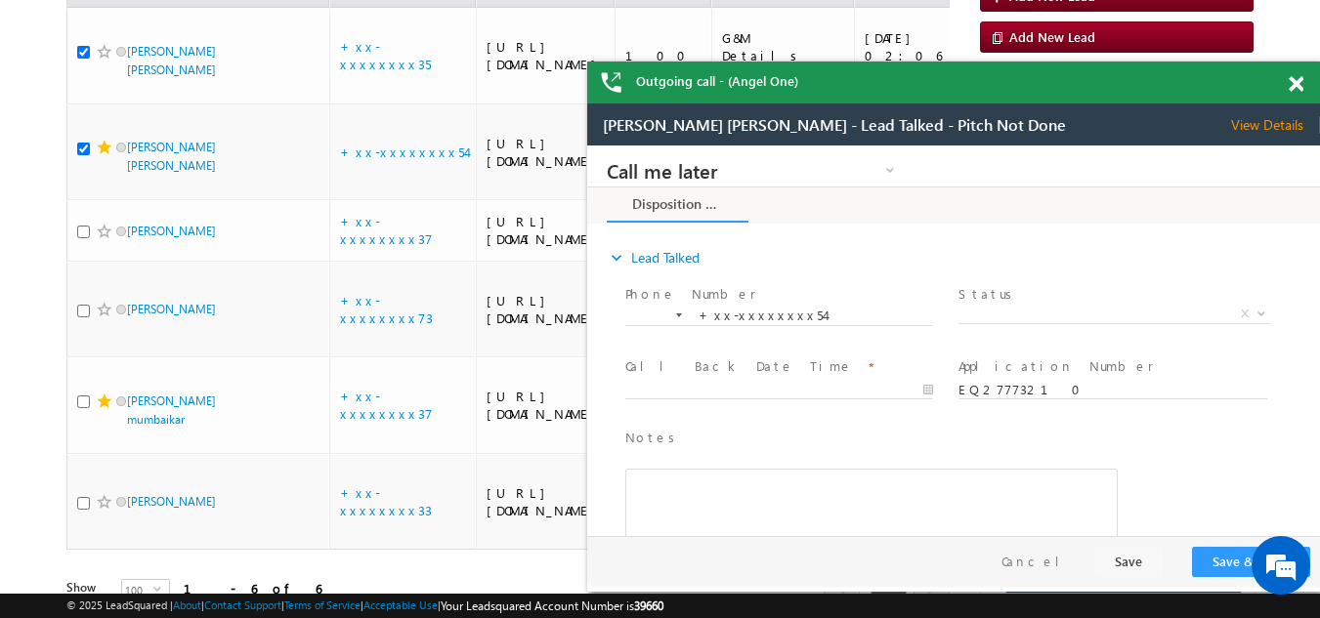
click at [1293, 84] on span at bounding box center [1295, 84] width 15 height 17
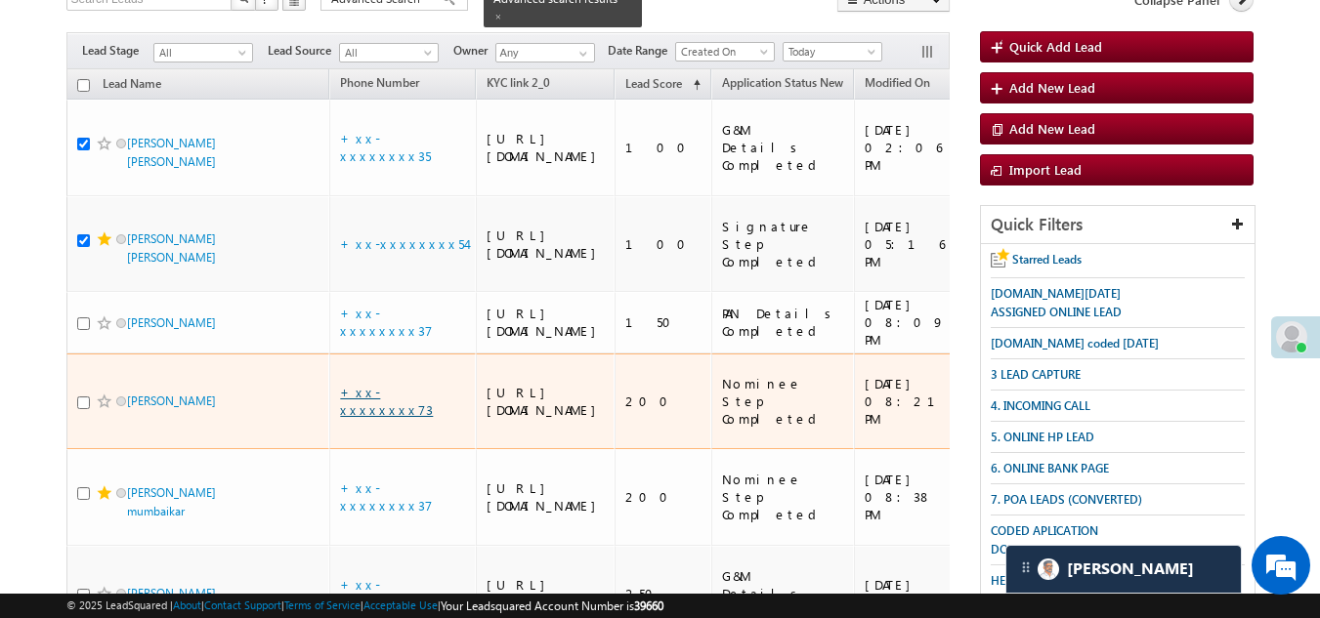
scroll to position [52, 0]
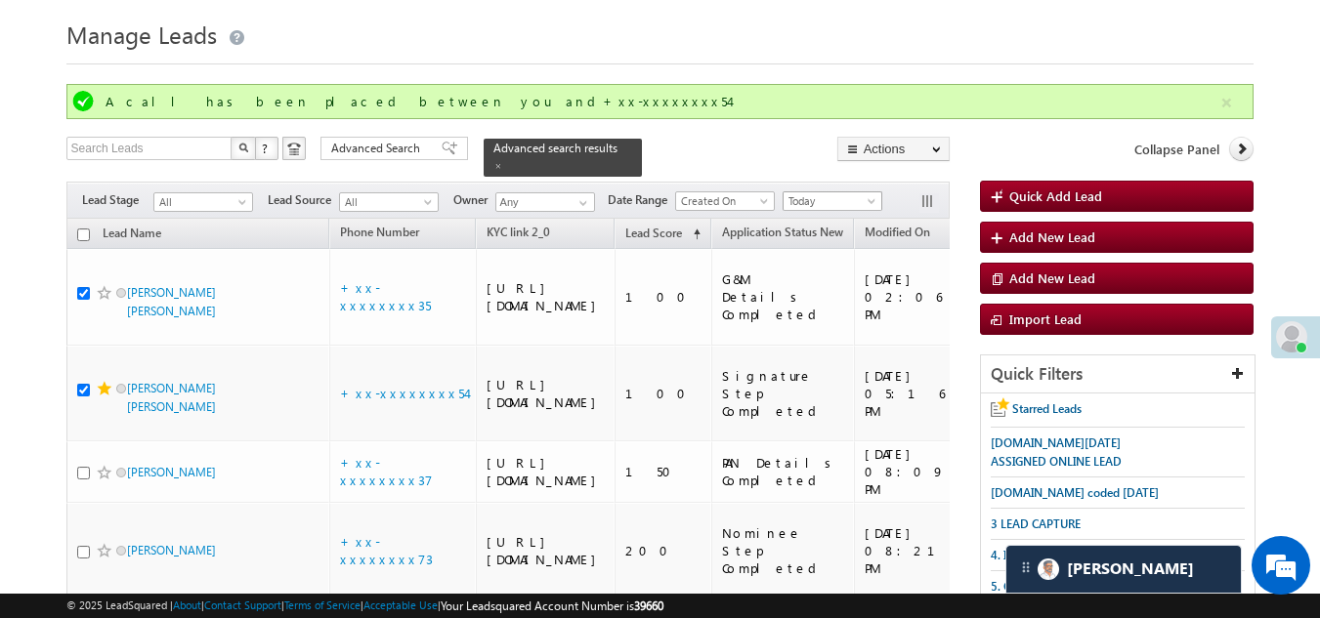
click at [828, 192] on span "Today" at bounding box center [829, 201] width 93 height 18
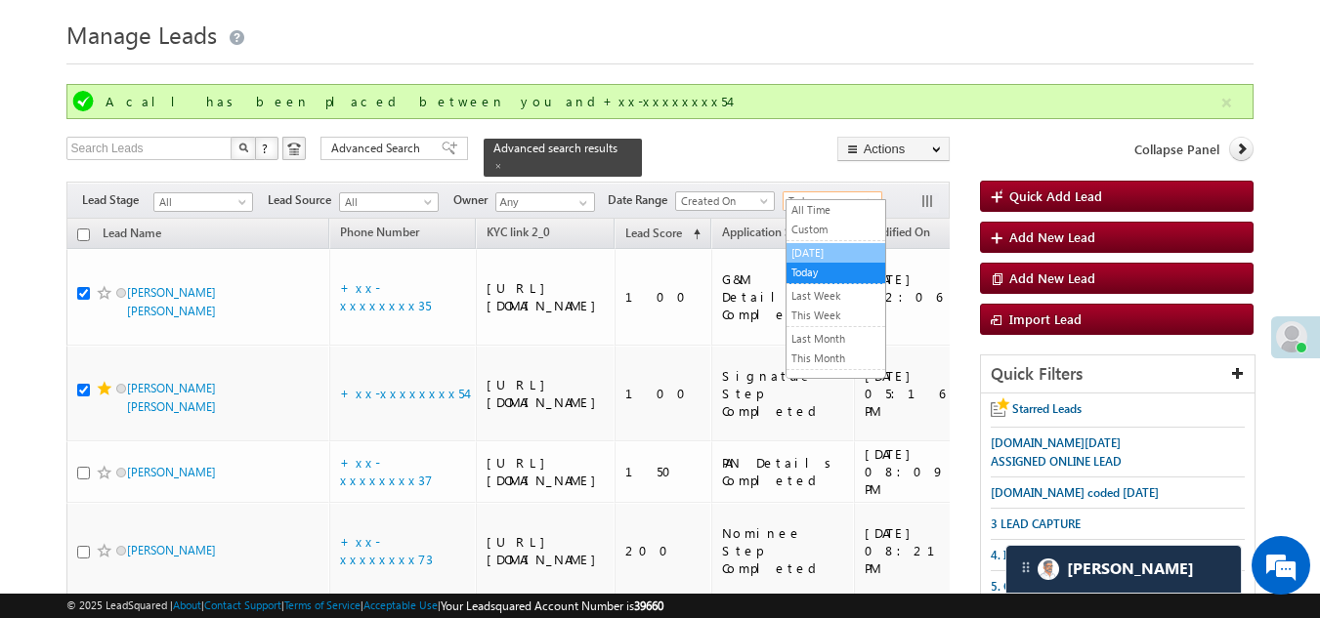
click at [804, 250] on link "[DATE]" at bounding box center [835, 253] width 99 height 18
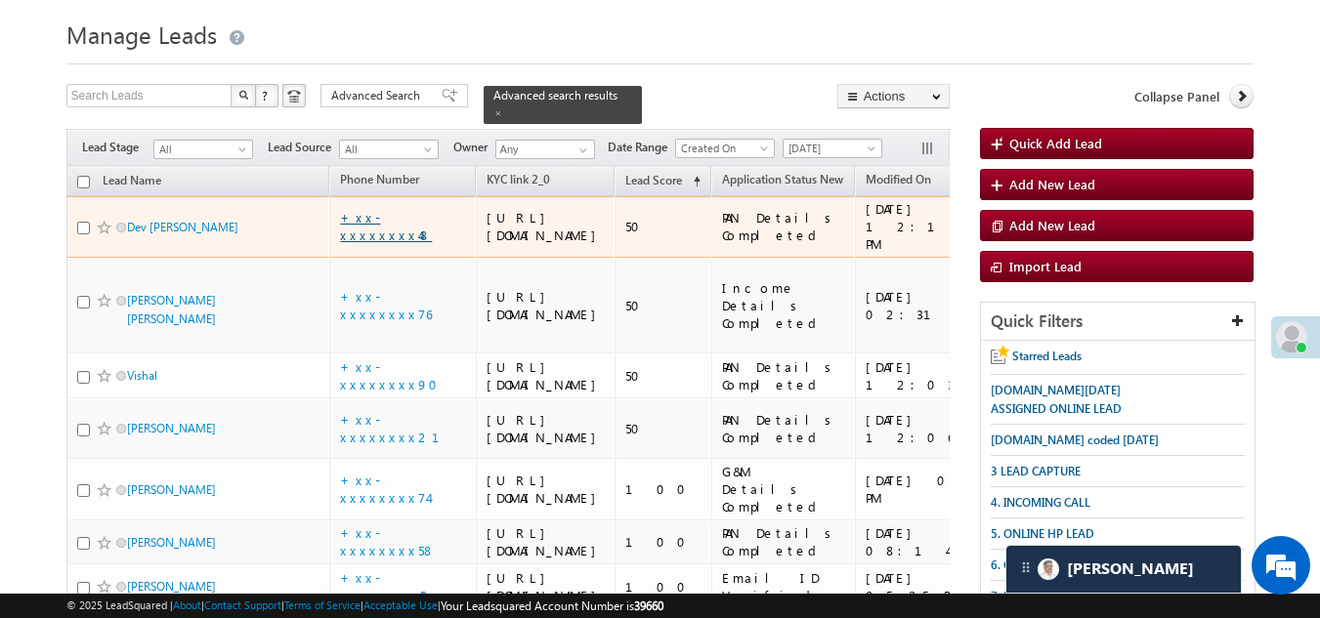
click at [381, 236] on link "+xx-xxxxxxxx48" at bounding box center [386, 226] width 92 height 34
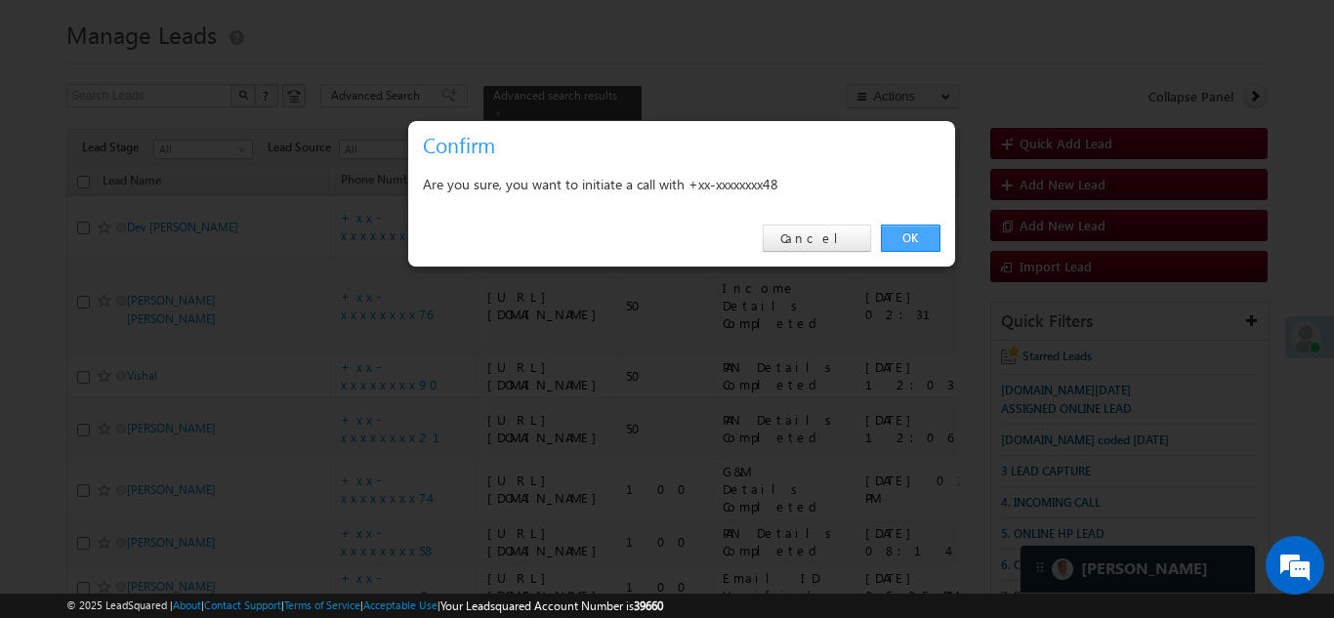
click at [903, 230] on link "OK" at bounding box center [911, 238] width 60 height 27
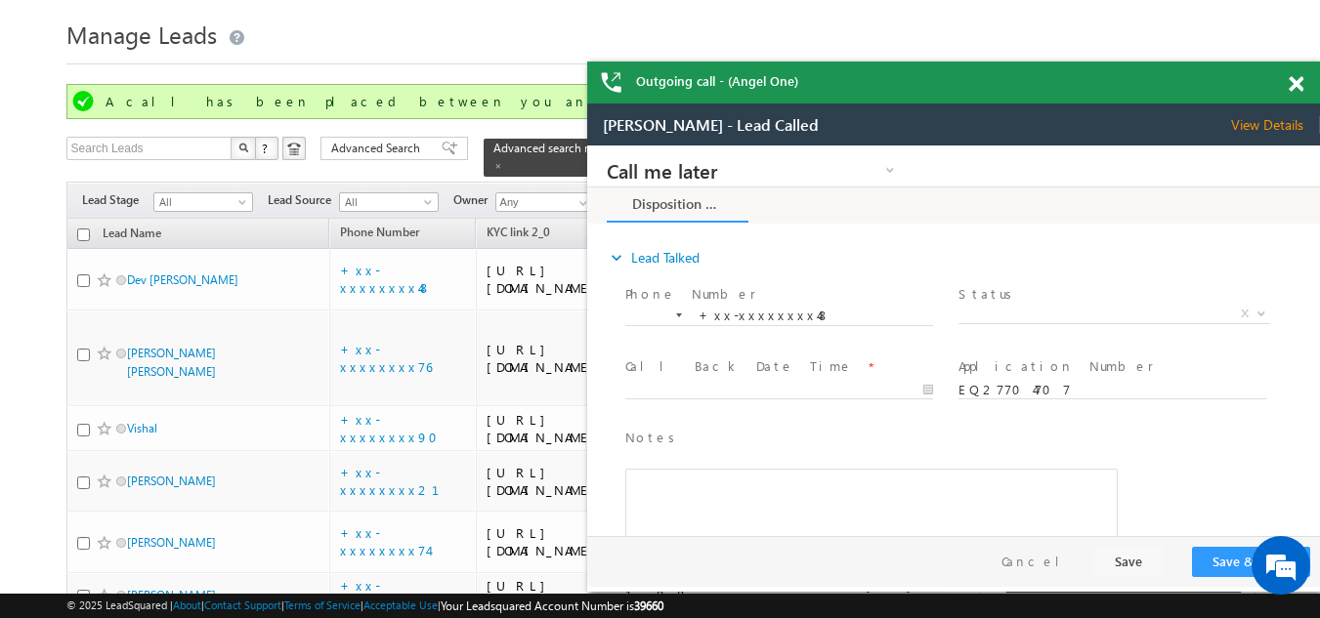
scroll to position [0, 0]
click at [1295, 82] on div "Outgoing call - (Angel One)" at bounding box center [953, 83] width 733 height 42
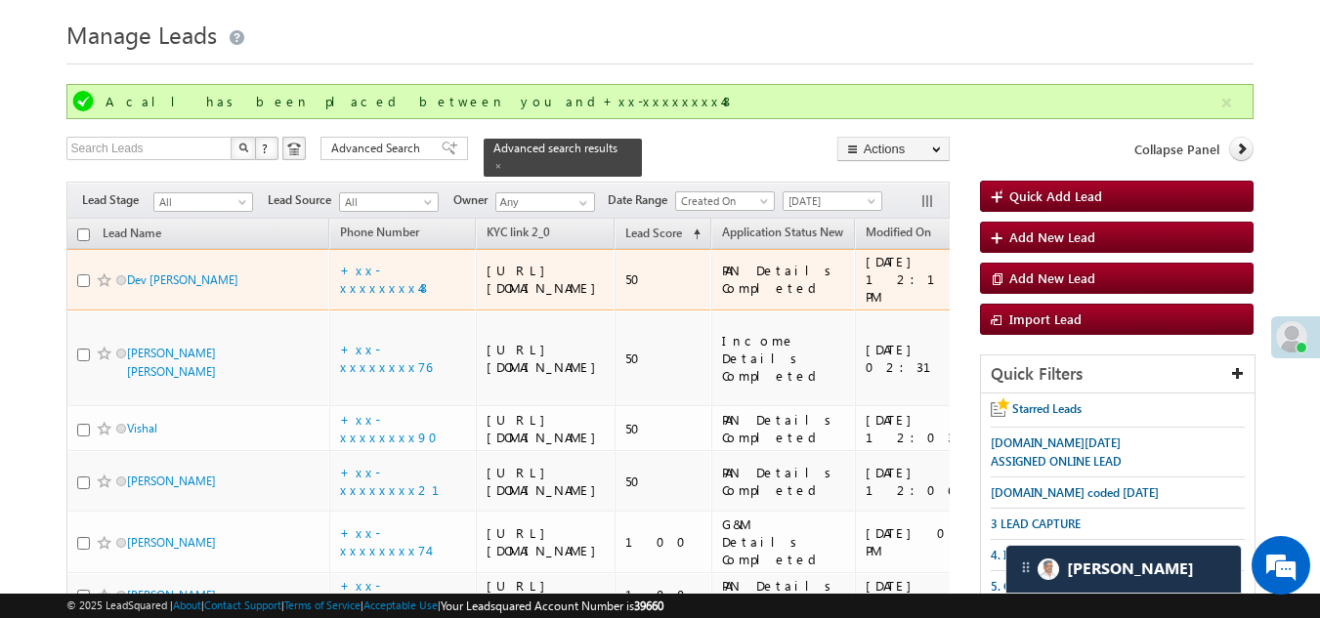
click at [87, 287] on input "checkbox" at bounding box center [83, 280] width 13 height 13
checkbox input "true"
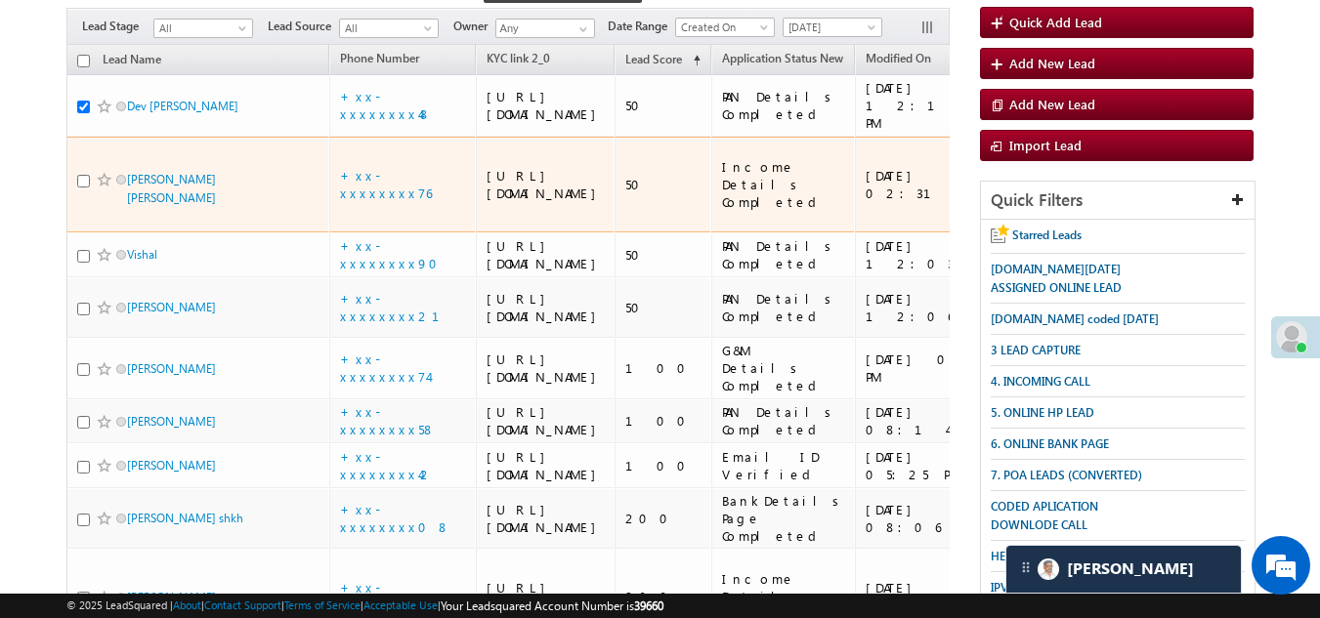
scroll to position [247, 0]
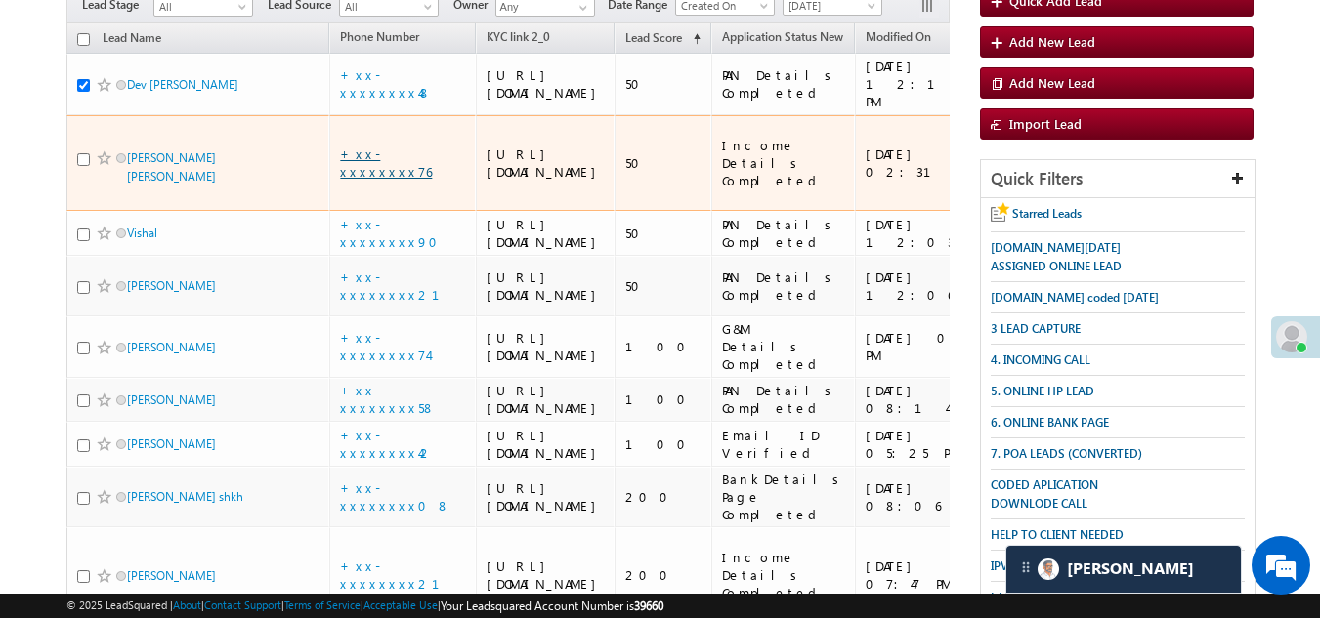
click at [397, 180] on link "+xx-xxxxxxxx76" at bounding box center [386, 163] width 92 height 34
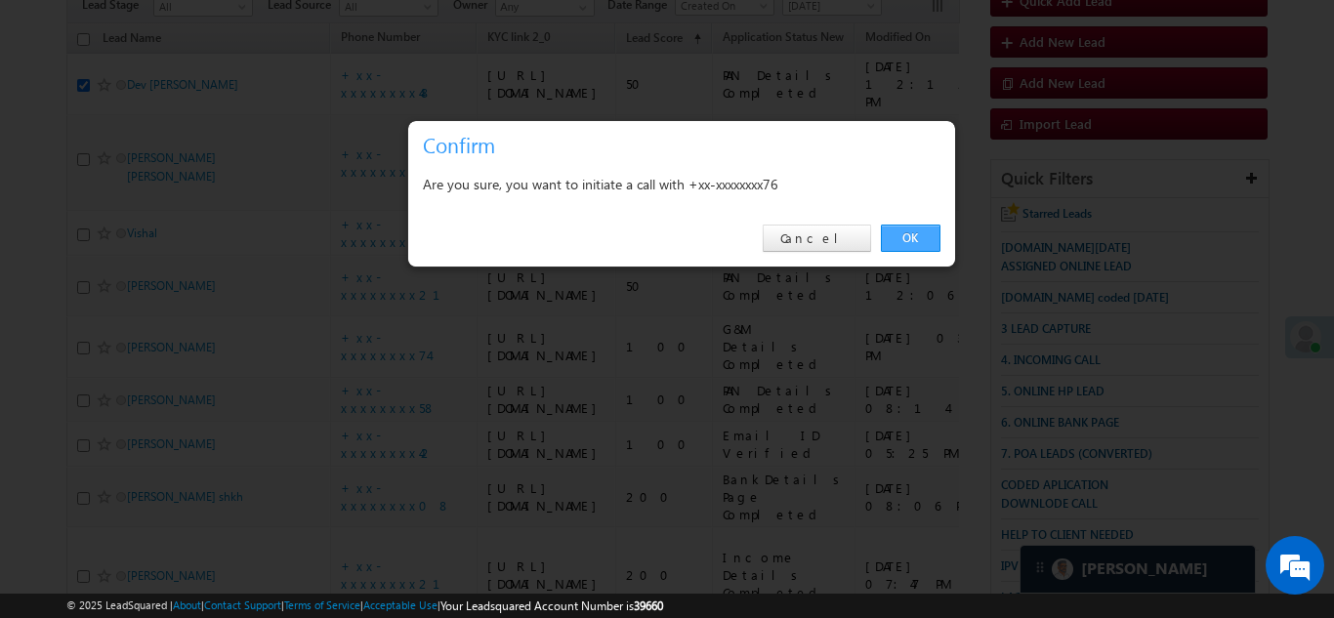
click at [900, 232] on link "OK" at bounding box center [911, 238] width 60 height 27
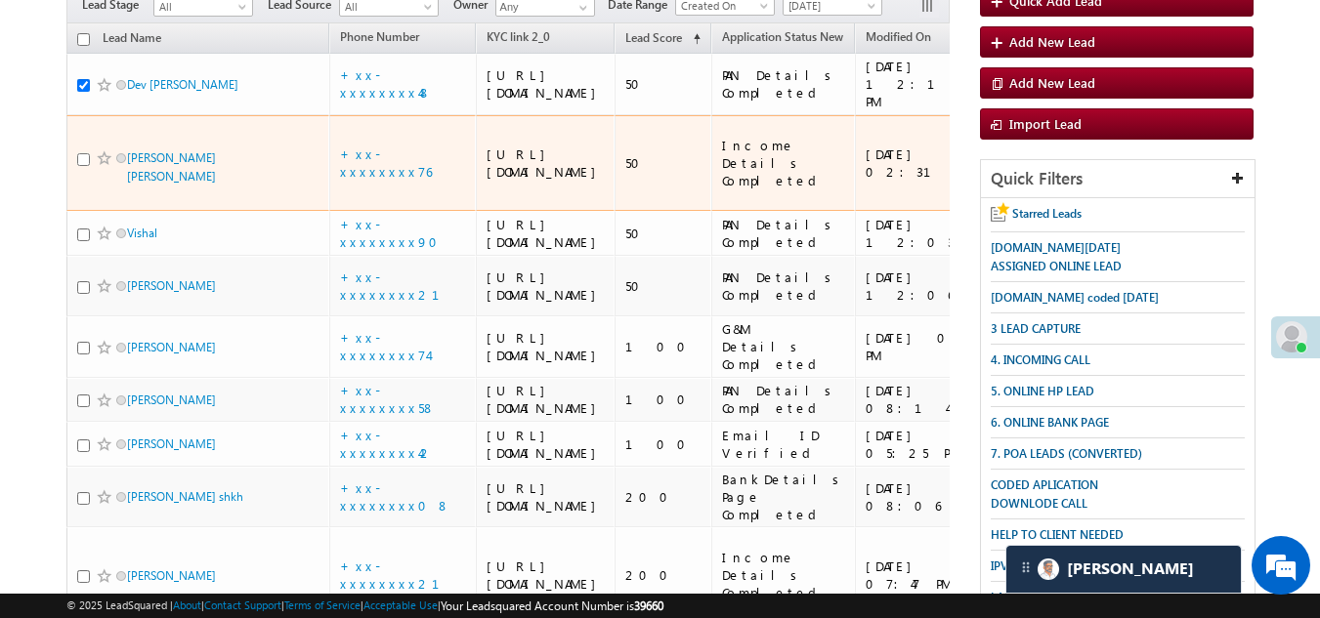
click at [82, 166] on input "checkbox" at bounding box center [83, 159] width 13 height 13
checkbox input "true"
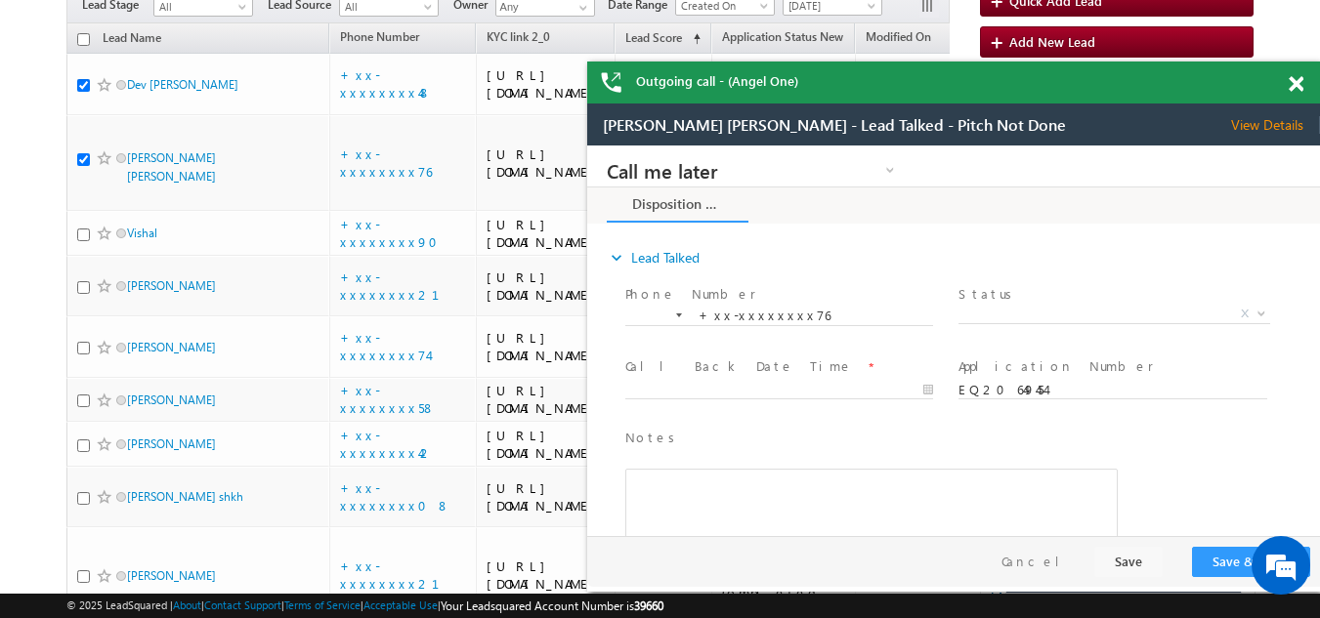
scroll to position [0, 0]
click at [1265, 126] on span "View Details" at bounding box center [1275, 125] width 89 height 18
click at [1293, 84] on span at bounding box center [1295, 84] width 15 height 17
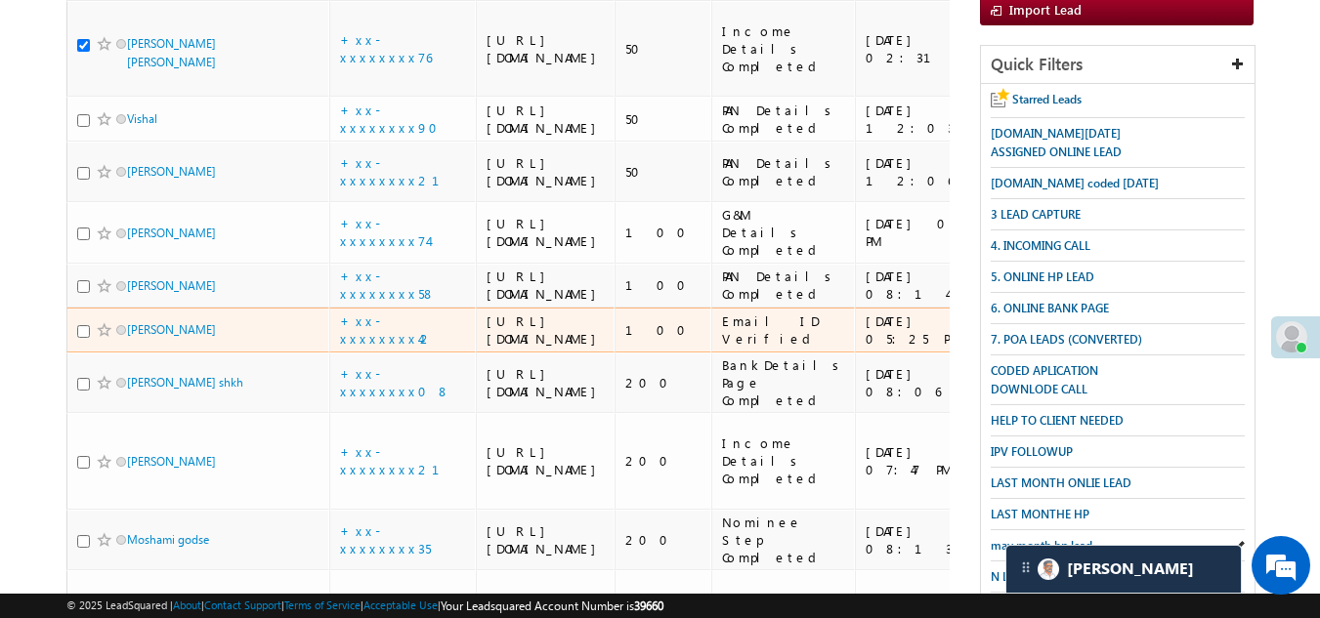
scroll to position [215, 0]
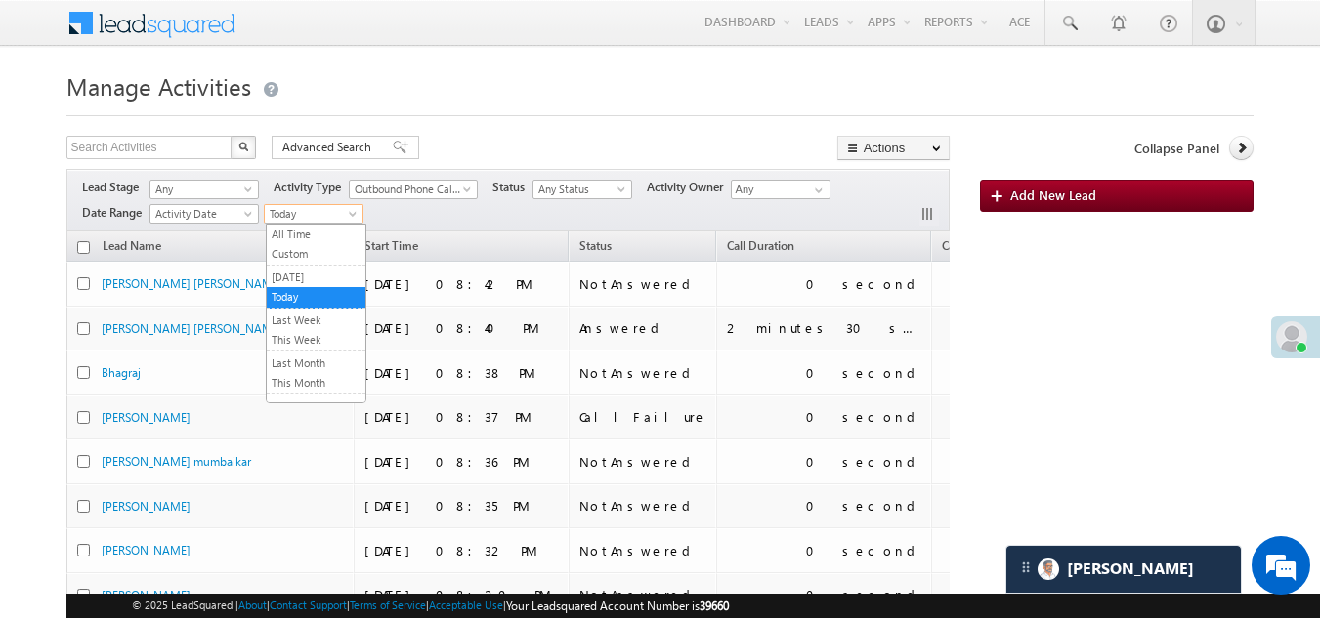
click at [320, 219] on span "Today" at bounding box center [311, 214] width 93 height 18
click at [315, 275] on link "[DATE]" at bounding box center [316, 278] width 99 height 18
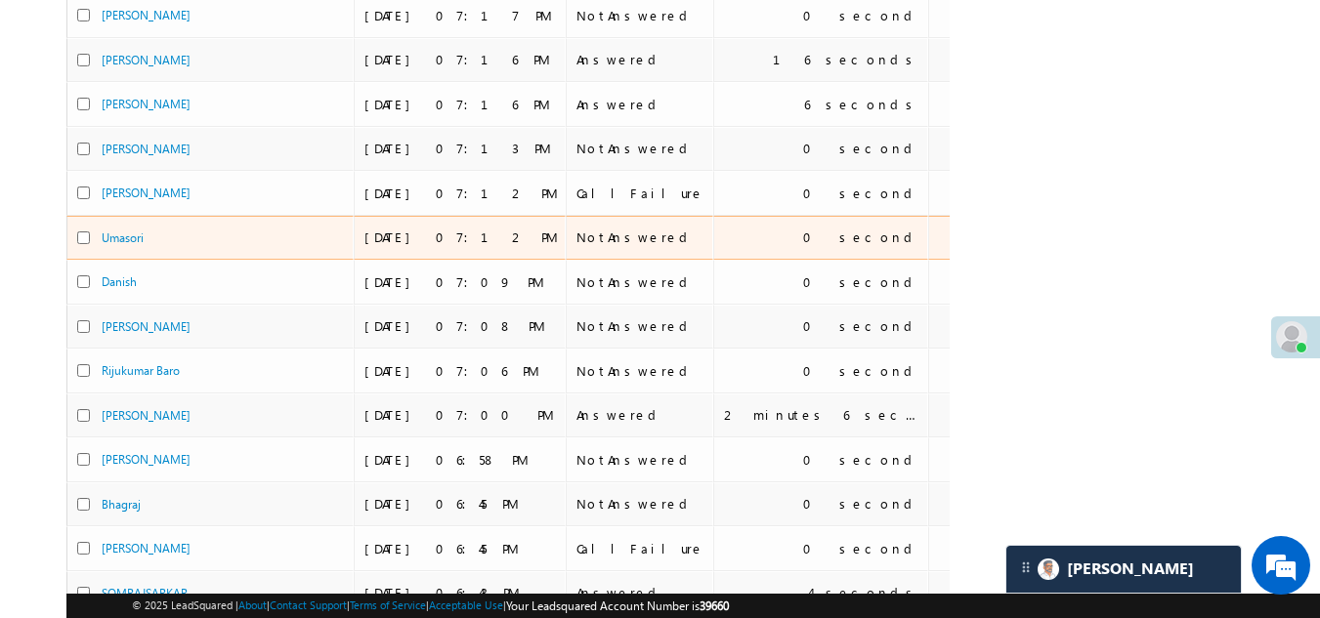
scroll to position [47, 0]
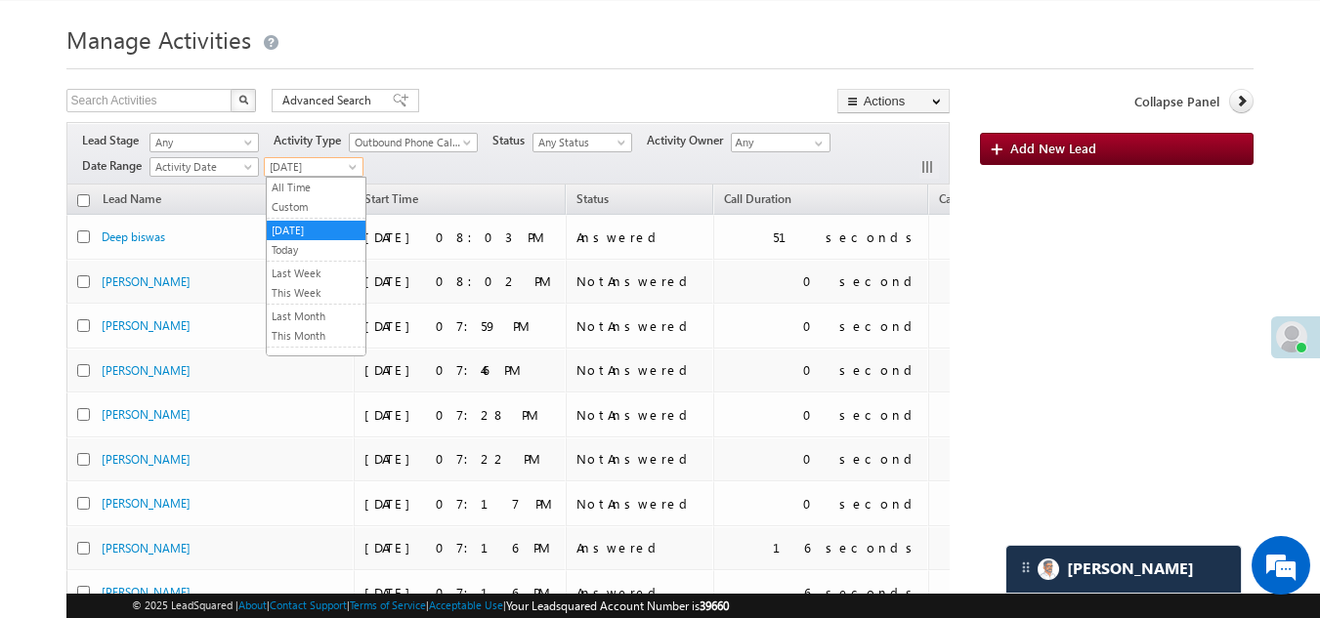
click at [300, 161] on span "[DATE]" at bounding box center [311, 167] width 93 height 18
click at [314, 246] on link "Today" at bounding box center [316, 250] width 99 height 18
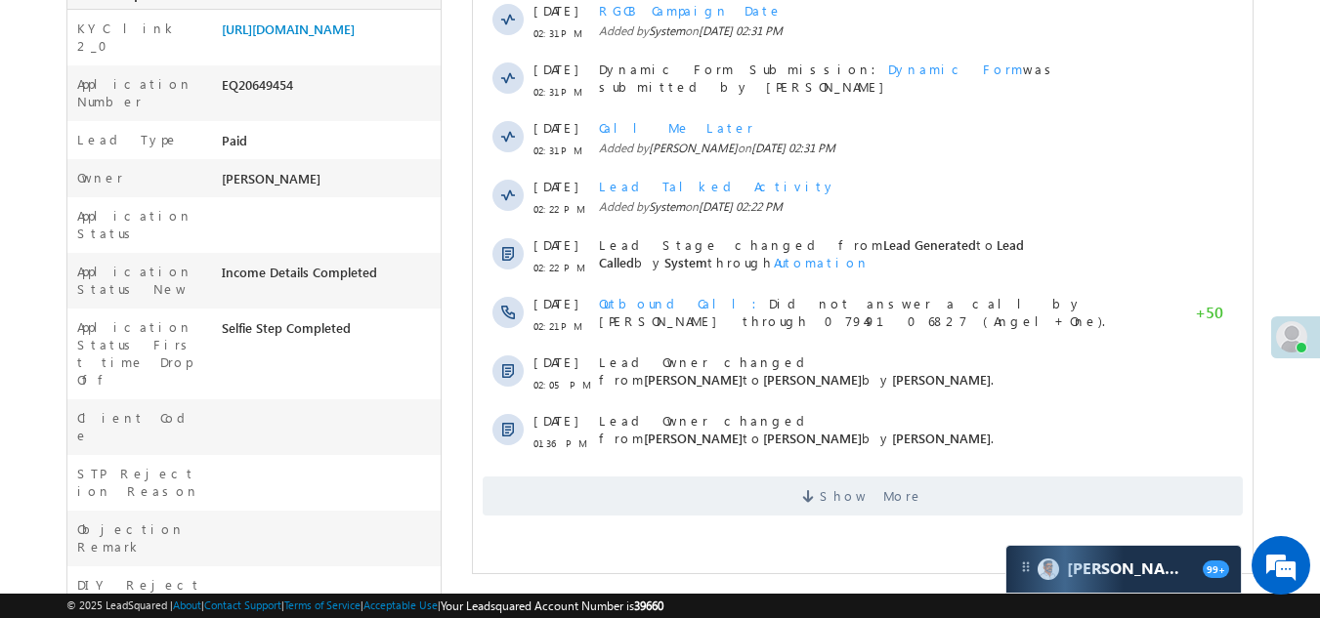
scroll to position [488, 0]
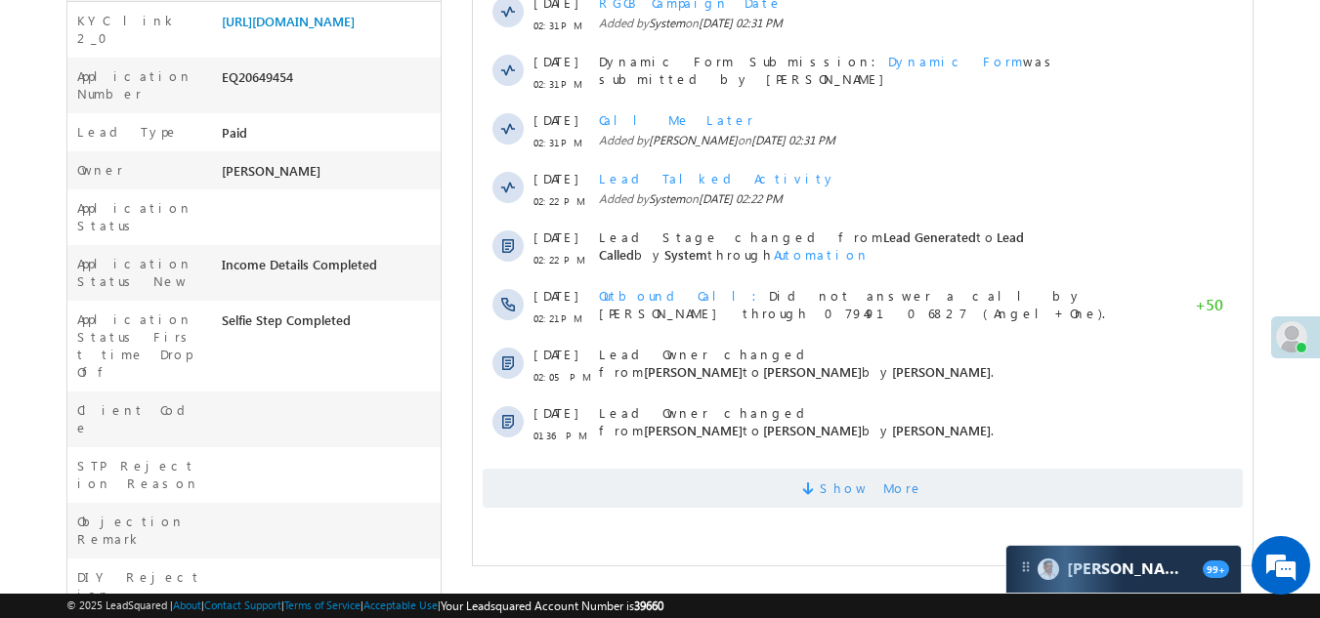
click at [587, 490] on span "Show More" at bounding box center [863, 488] width 760 height 39
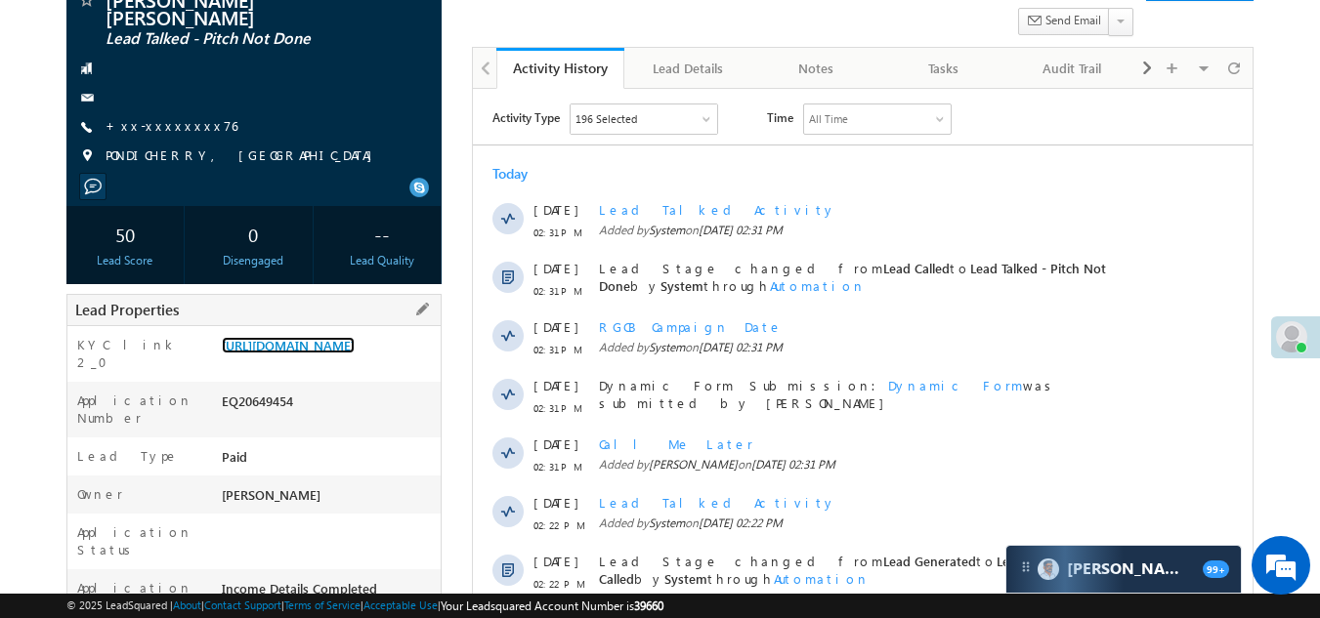
scroll to position [0, 0]
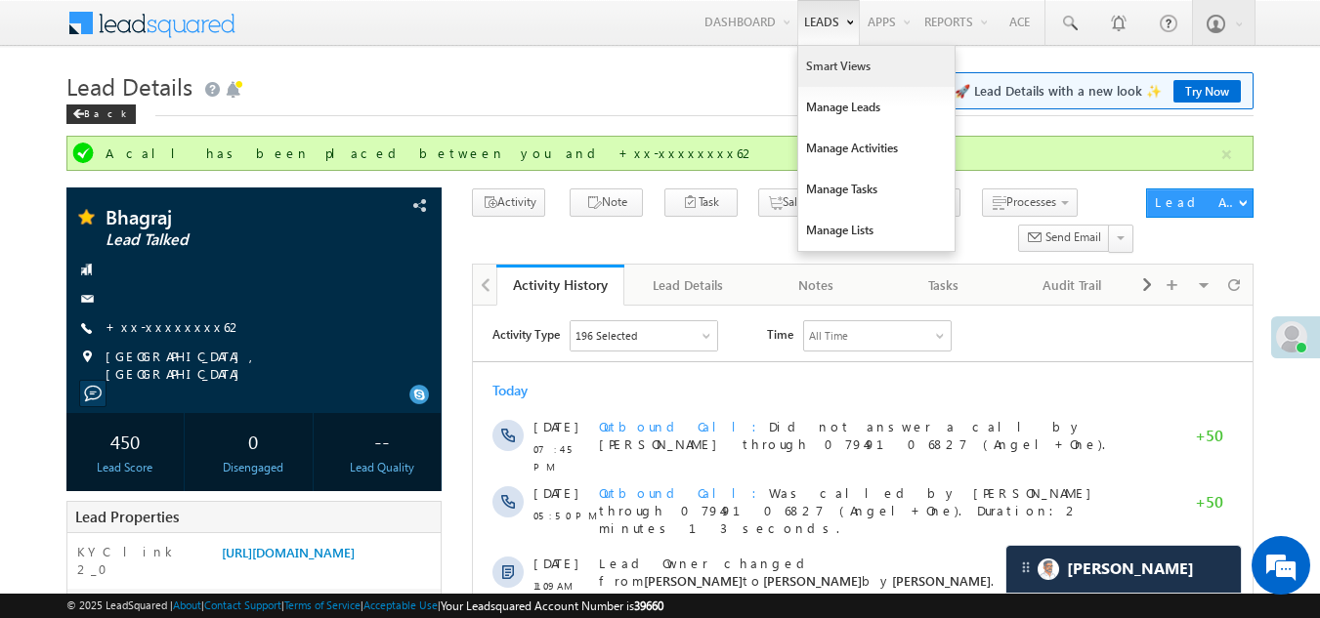
click at [833, 74] on link "Smart Views" at bounding box center [876, 66] width 156 height 41
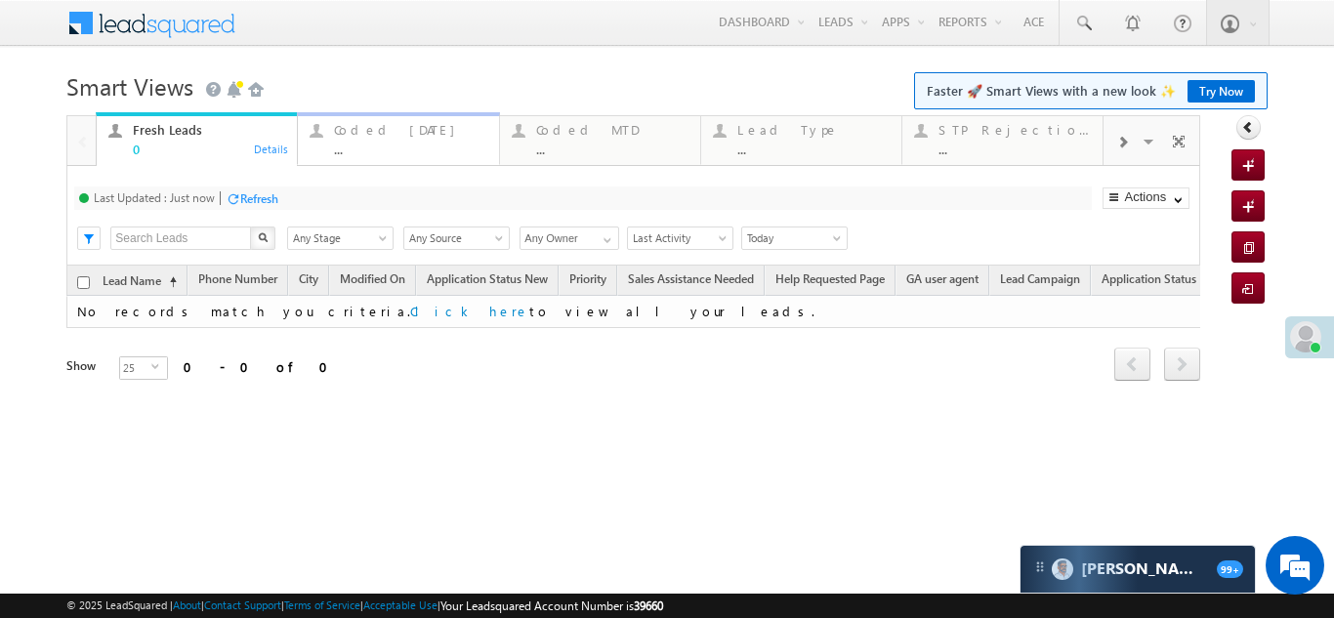
click at [390, 134] on div "Coded [DATE]" at bounding box center [410, 130] width 152 height 16
